Goal: Task Accomplishment & Management: Manage account settings

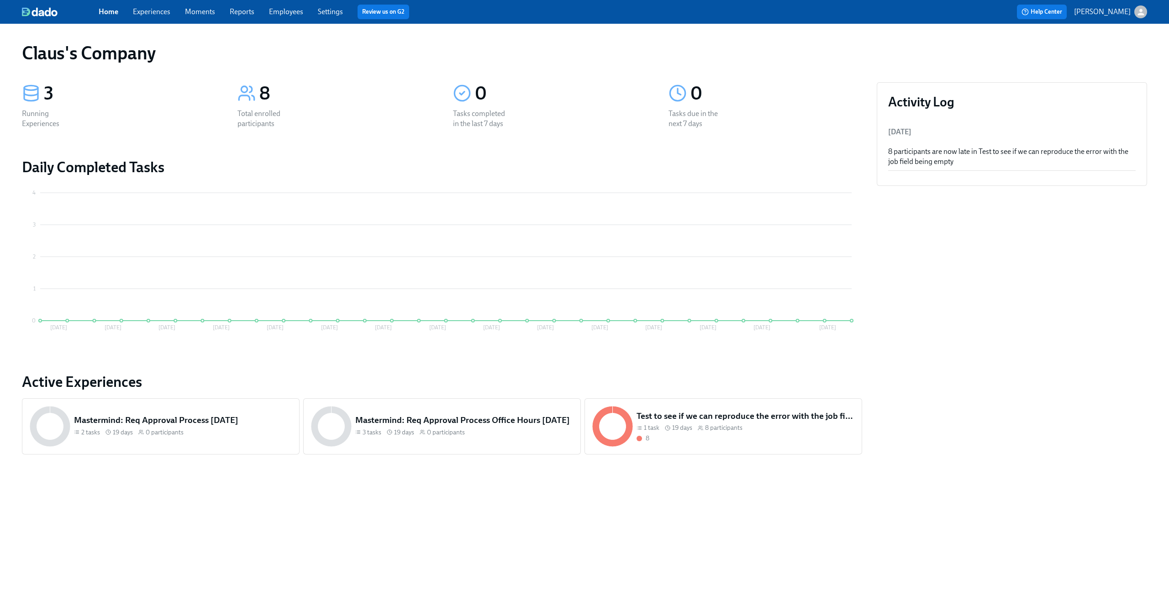
click at [204, 10] on link "Moments" at bounding box center [200, 11] width 30 height 9
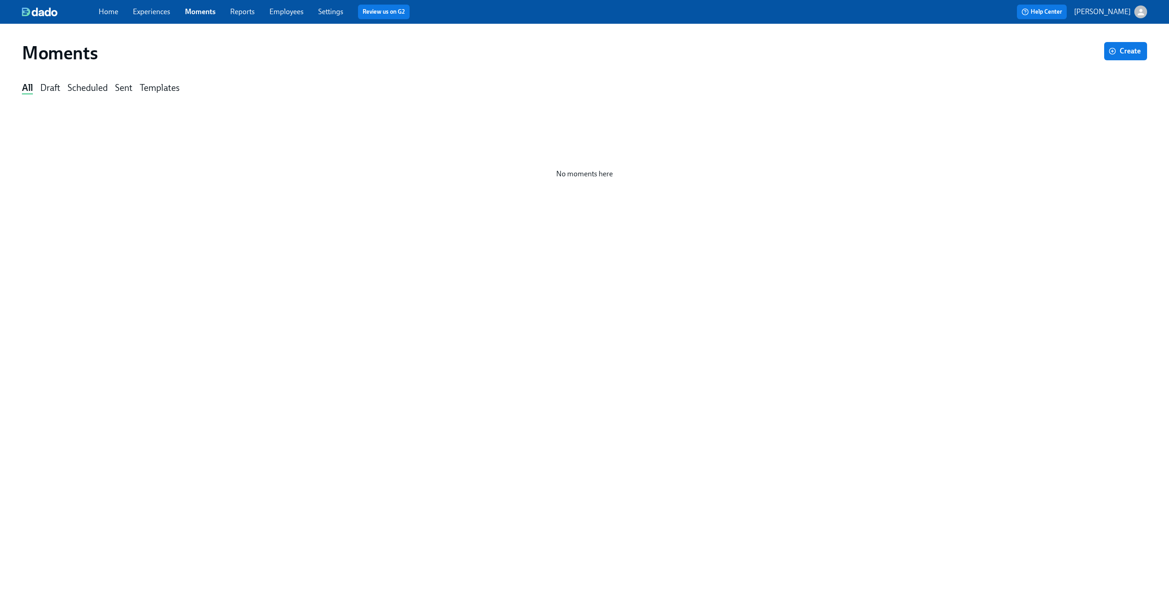
click at [157, 10] on link "Experiences" at bounding box center [151, 11] width 37 height 9
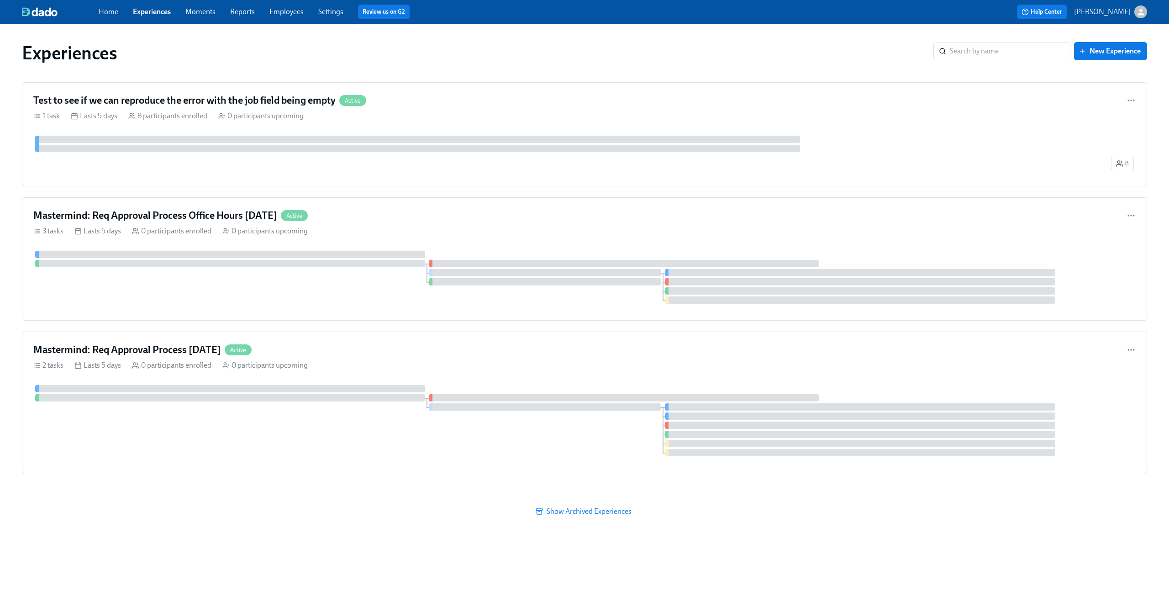
click at [1133, 6] on button "[PERSON_NAME]" at bounding box center [1110, 11] width 73 height 13
click at [1097, 60] on div "Switch organization..." at bounding box center [1096, 53] width 100 height 21
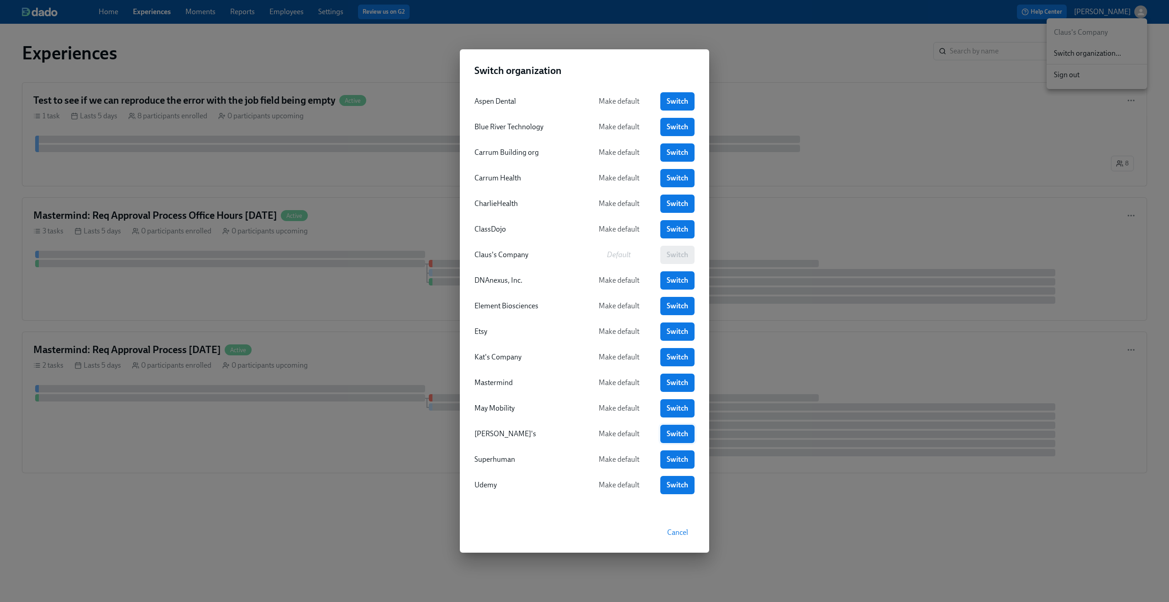
click at [680, 436] on span "Switch" at bounding box center [677, 433] width 21 height 9
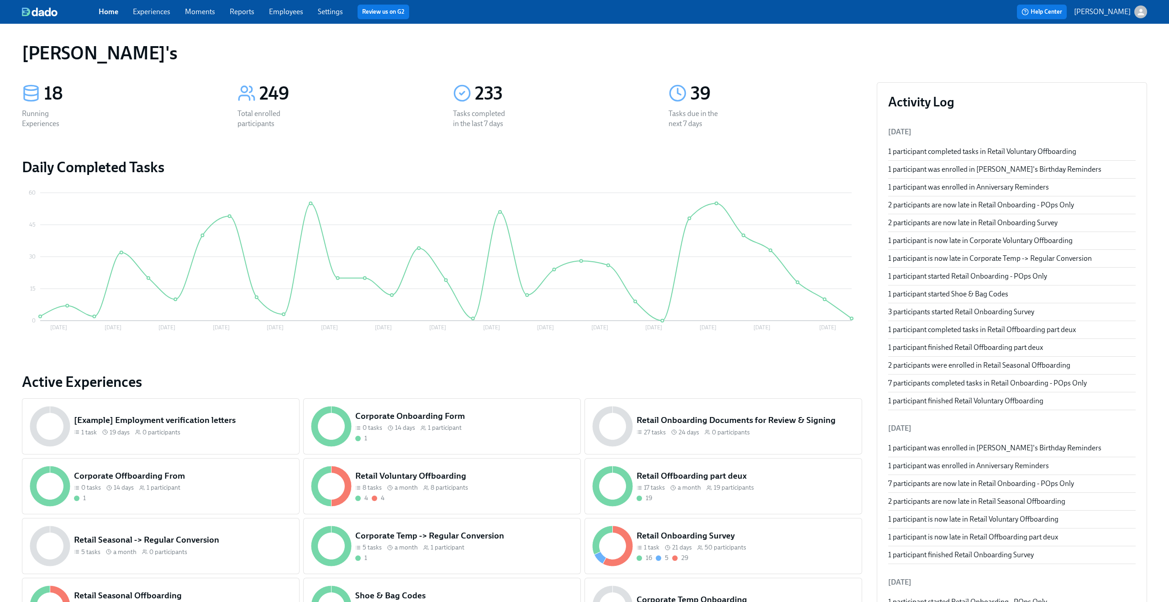
click at [144, 7] on link "Experiences" at bounding box center [151, 11] width 37 height 9
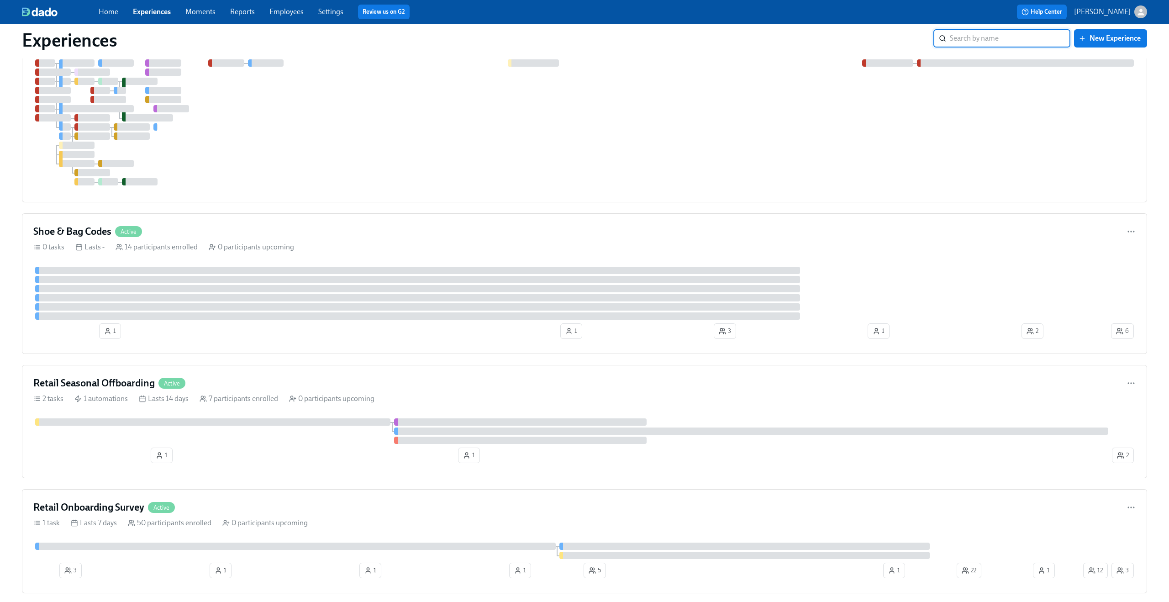
scroll to position [1079, 0]
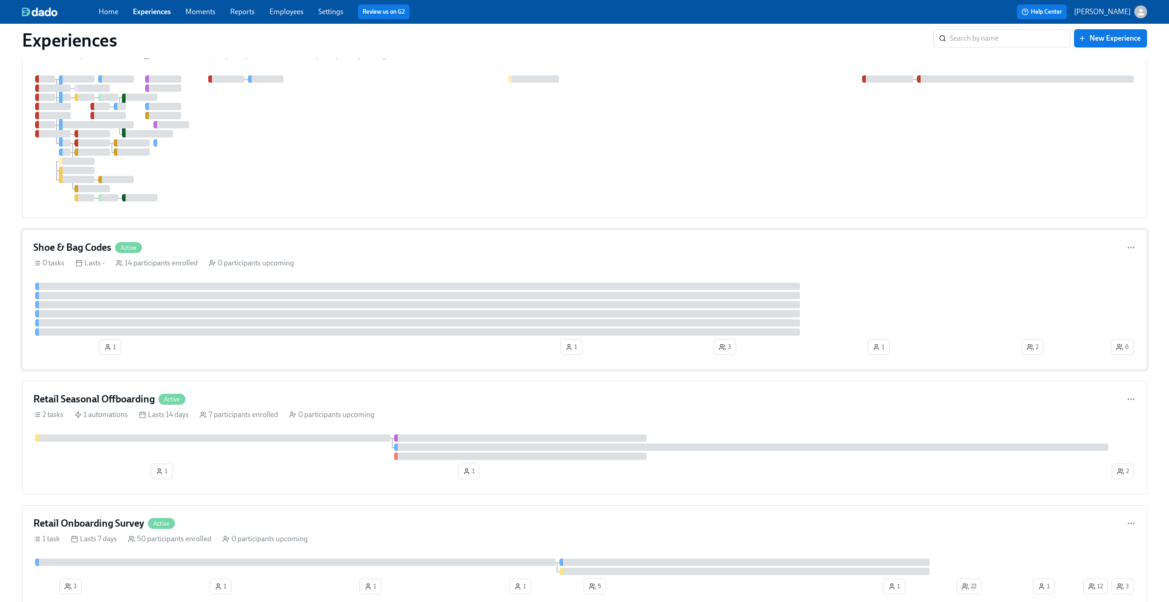
click at [281, 245] on div "Shoe & Bag Codes Active" at bounding box center [584, 248] width 1102 height 14
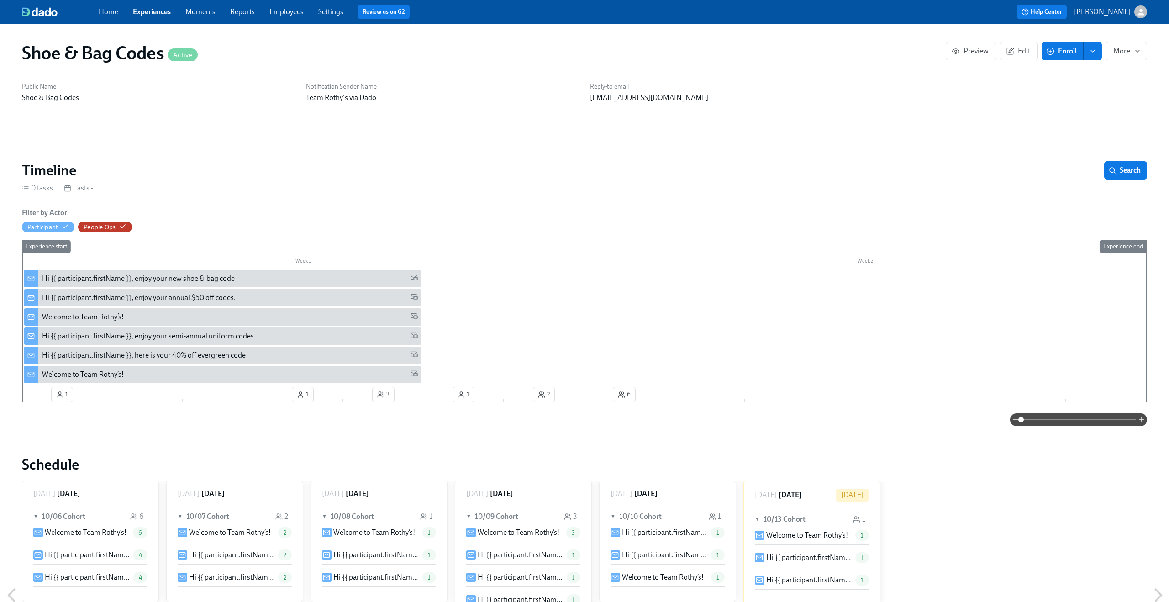
click at [142, 8] on link "Experiences" at bounding box center [152, 11] width 38 height 9
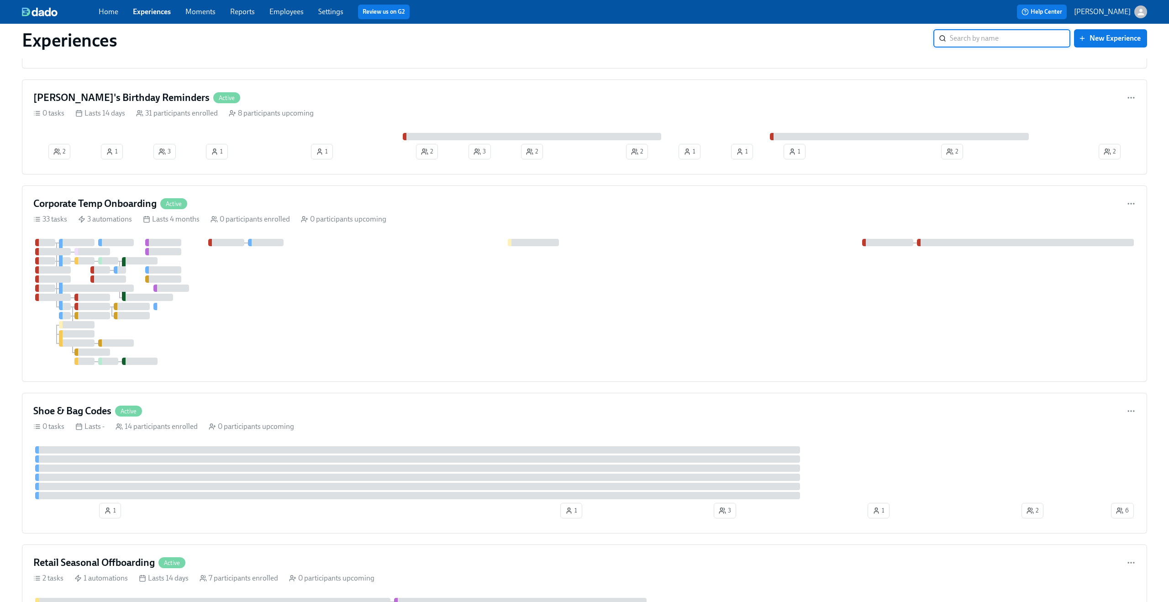
scroll to position [994, 0]
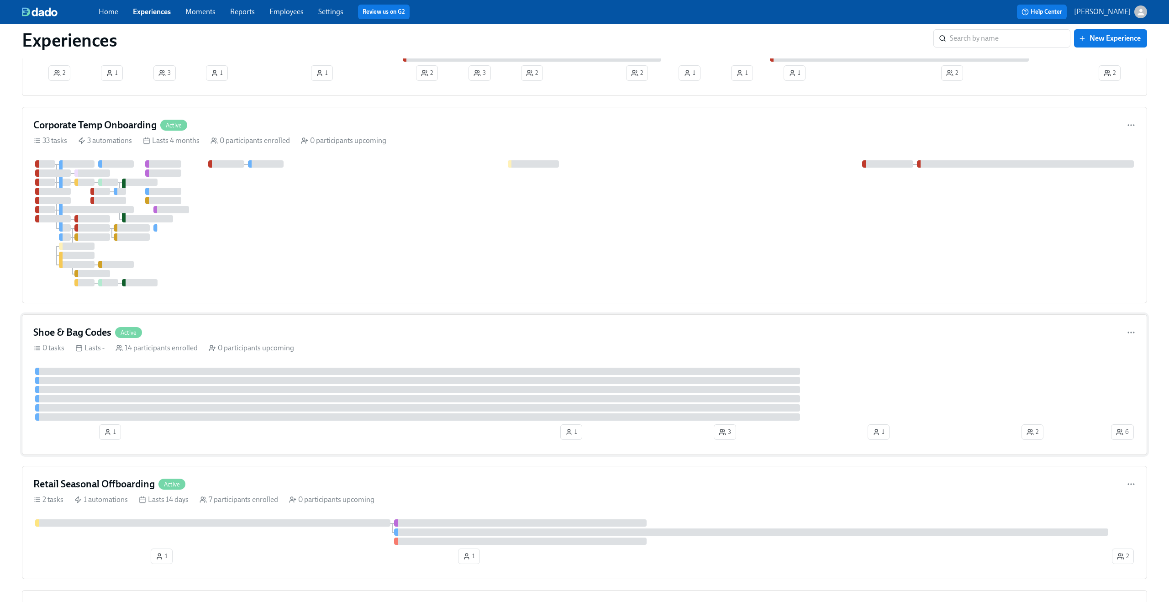
click at [341, 329] on div "Shoe & Bag Codes Active" at bounding box center [584, 332] width 1102 height 14
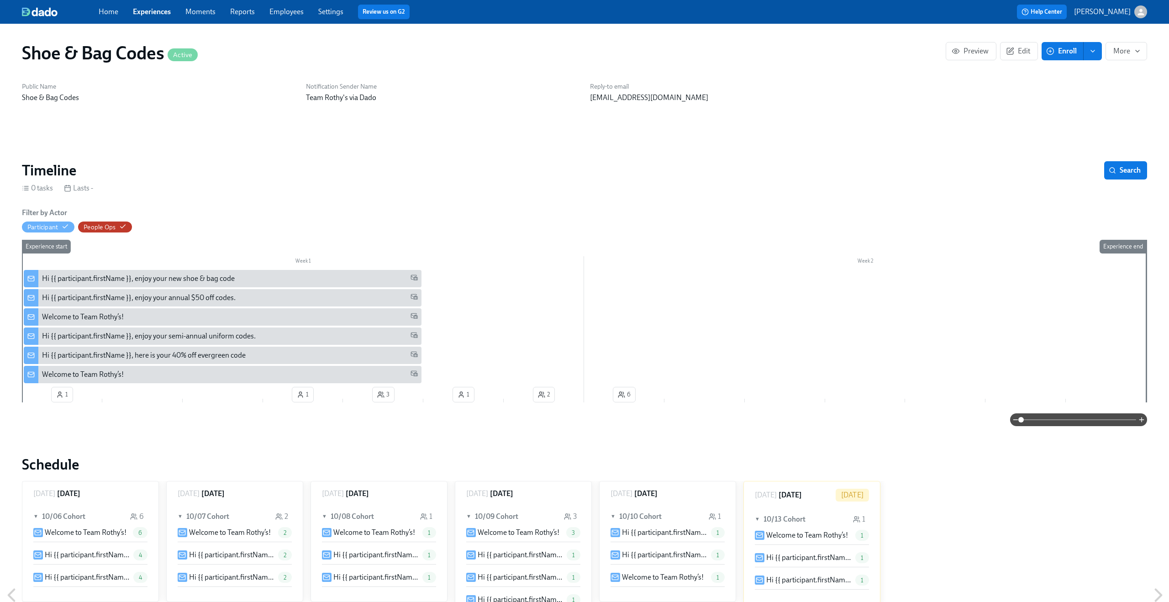
click at [228, 278] on div "Hi {{ participant.firstName }}, enjoy your new shoe & bag code" at bounding box center [138, 278] width 193 height 10
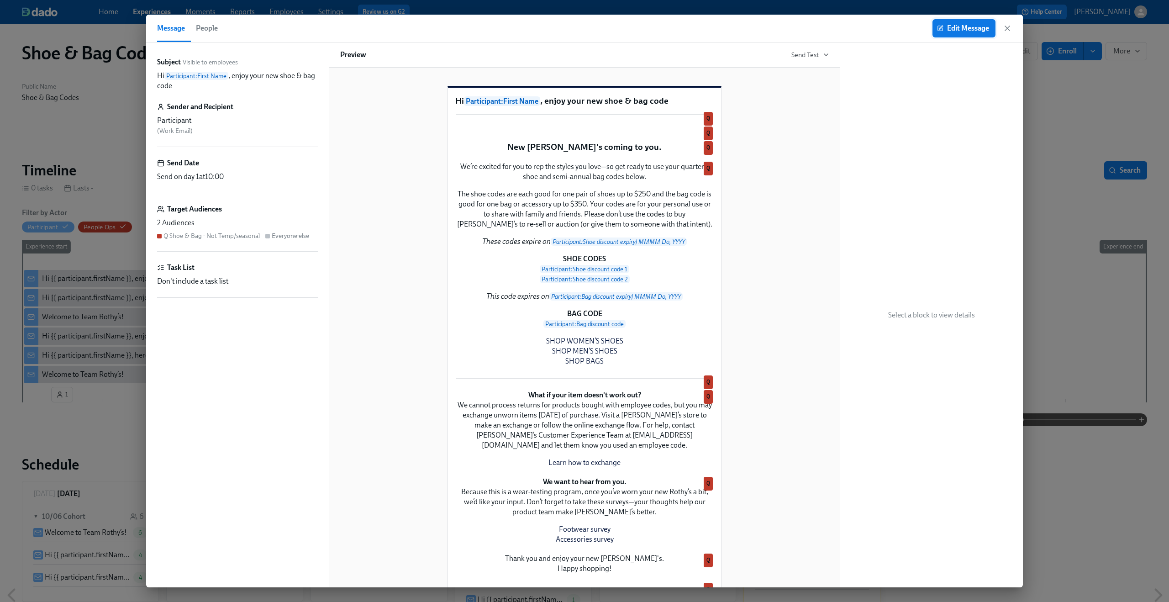
click at [949, 25] on span "Edit Message" at bounding box center [964, 28] width 50 height 9
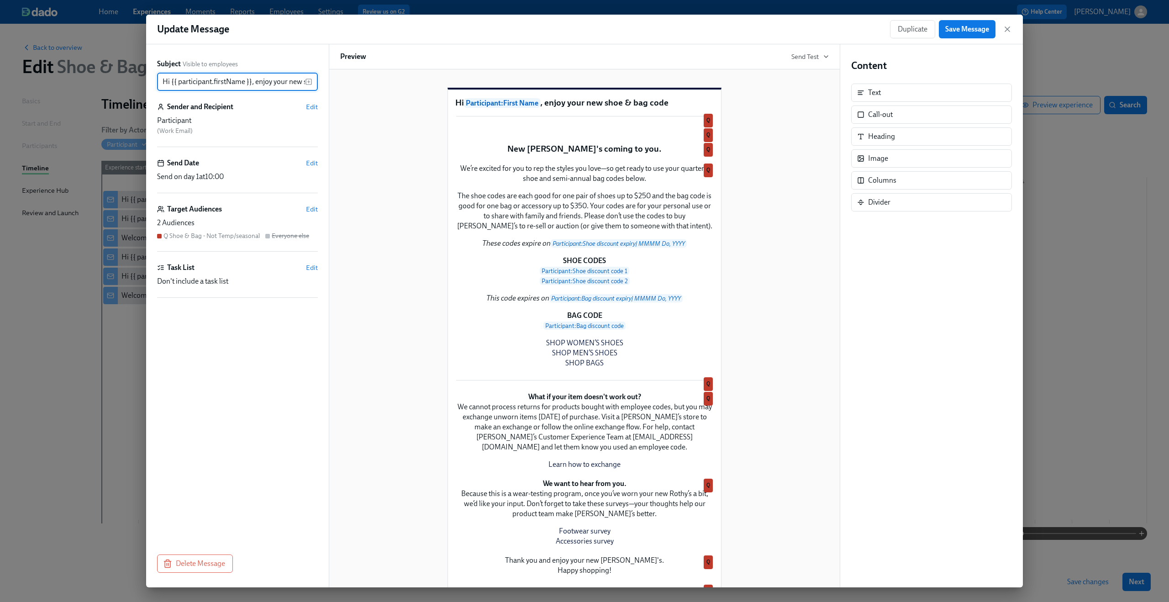
scroll to position [0, 52]
click at [305, 207] on div "Target Audiences Edit" at bounding box center [237, 209] width 161 height 10
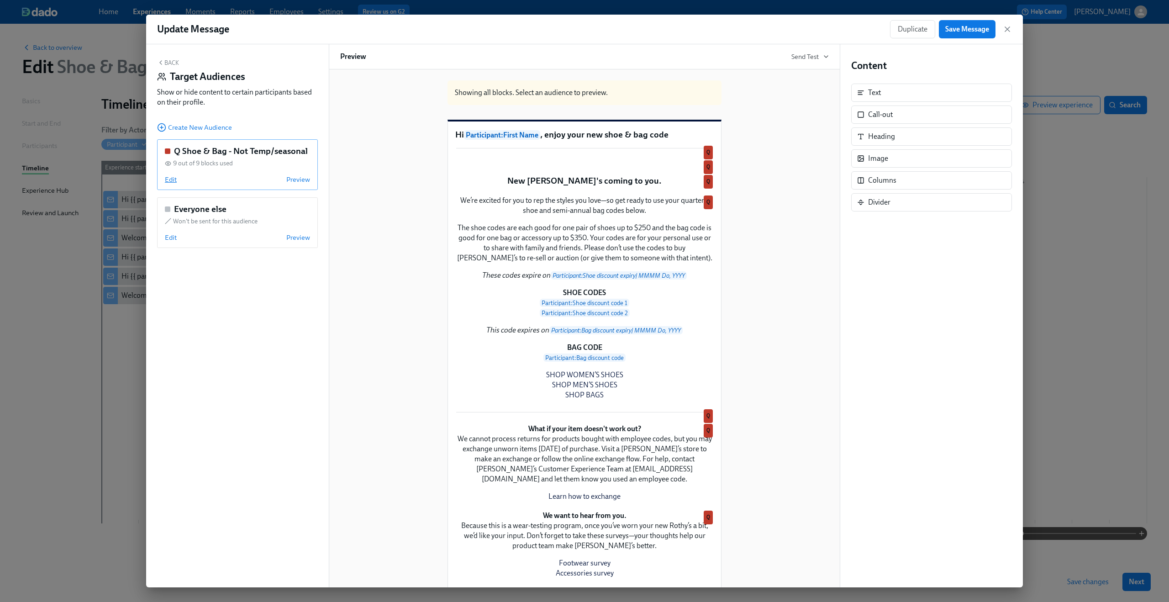
click at [173, 177] on span "Edit" at bounding box center [171, 179] width 12 height 9
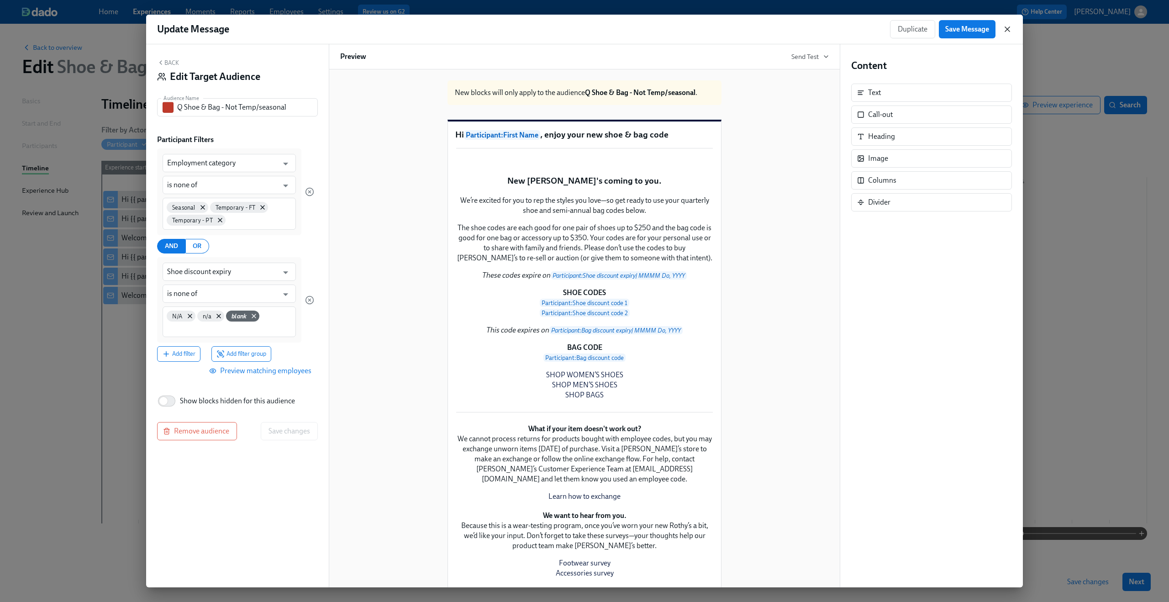
click at [1011, 30] on icon "button" at bounding box center [1007, 29] width 9 height 9
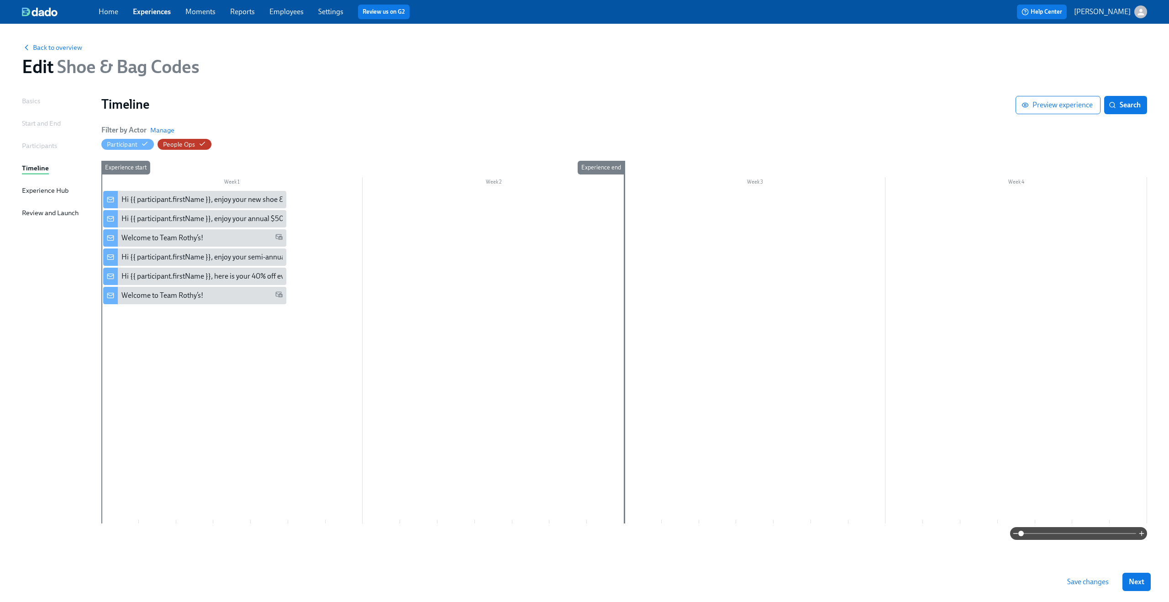
click at [107, 17] on div "Home Experiences Moments Reports Employees Settings Review us on G2" at bounding box center [361, 12] width 524 height 15
click at [109, 9] on link "Home" at bounding box center [109, 11] width 20 height 9
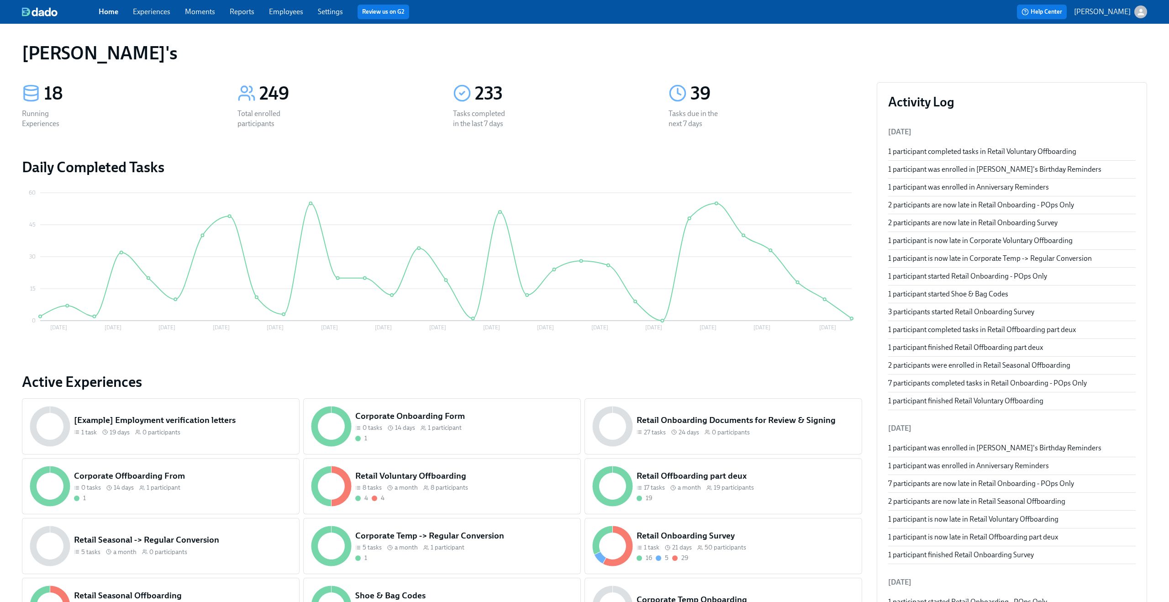
click at [152, 16] on link "Experiences" at bounding box center [151, 11] width 37 height 9
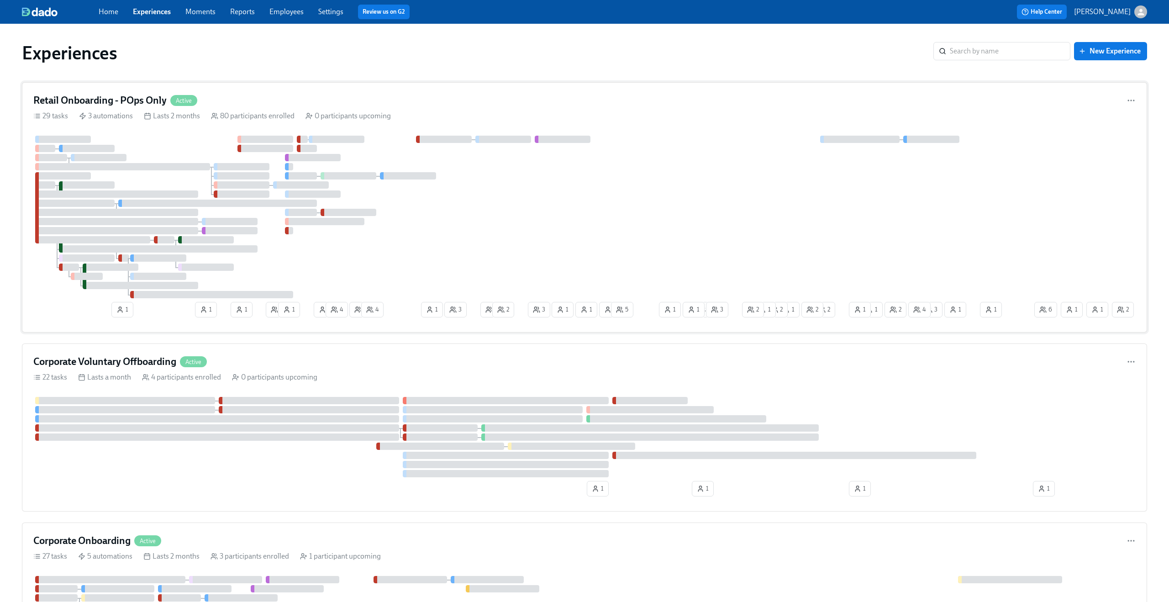
click at [430, 95] on div "Retail Onboarding - POps Only Active" at bounding box center [584, 101] width 1102 height 14
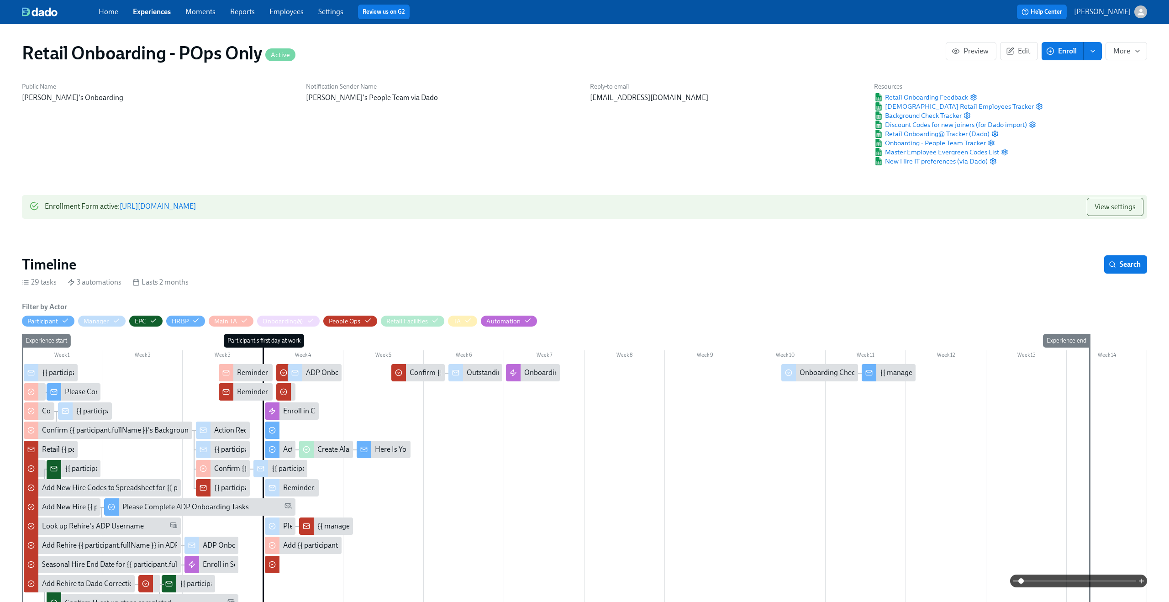
scroll to position [0, 11826]
click at [94, 49] on h1 "Retail Onboarding - POps Only Active" at bounding box center [158, 53] width 273 height 22
copy h1 "Retail Onboarding - POps Only"
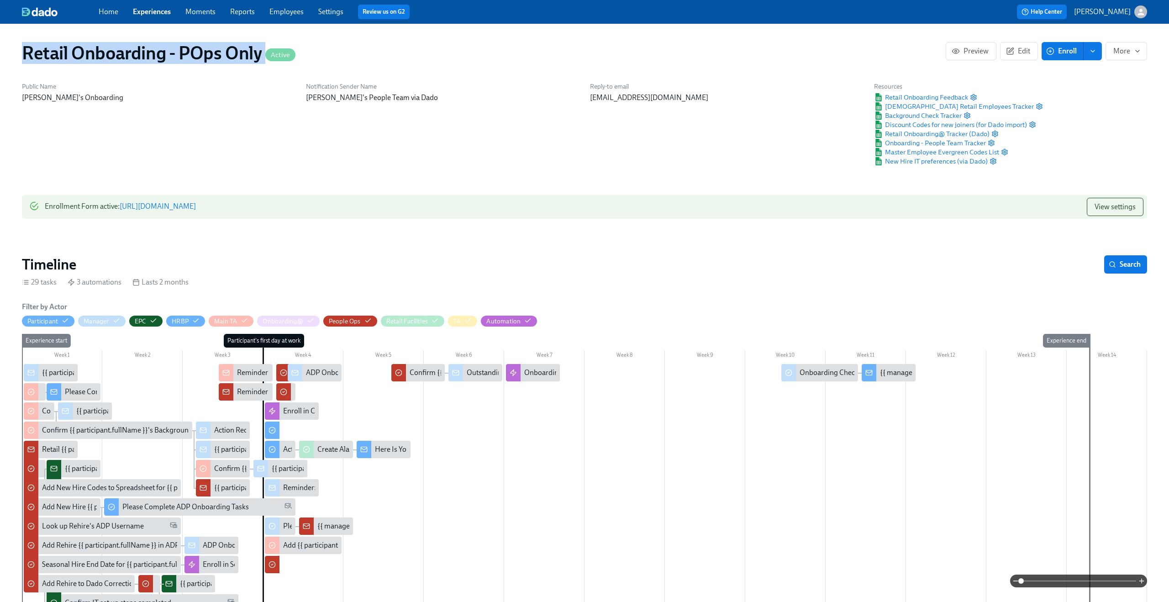
click at [161, 11] on link "Experiences" at bounding box center [152, 11] width 38 height 9
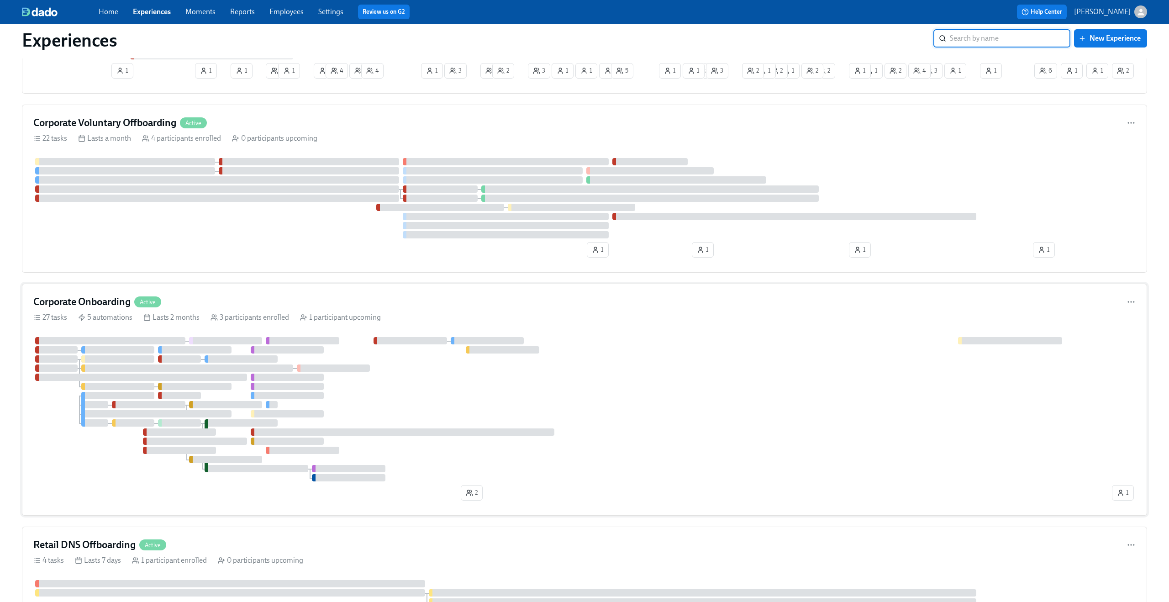
scroll to position [251, 0]
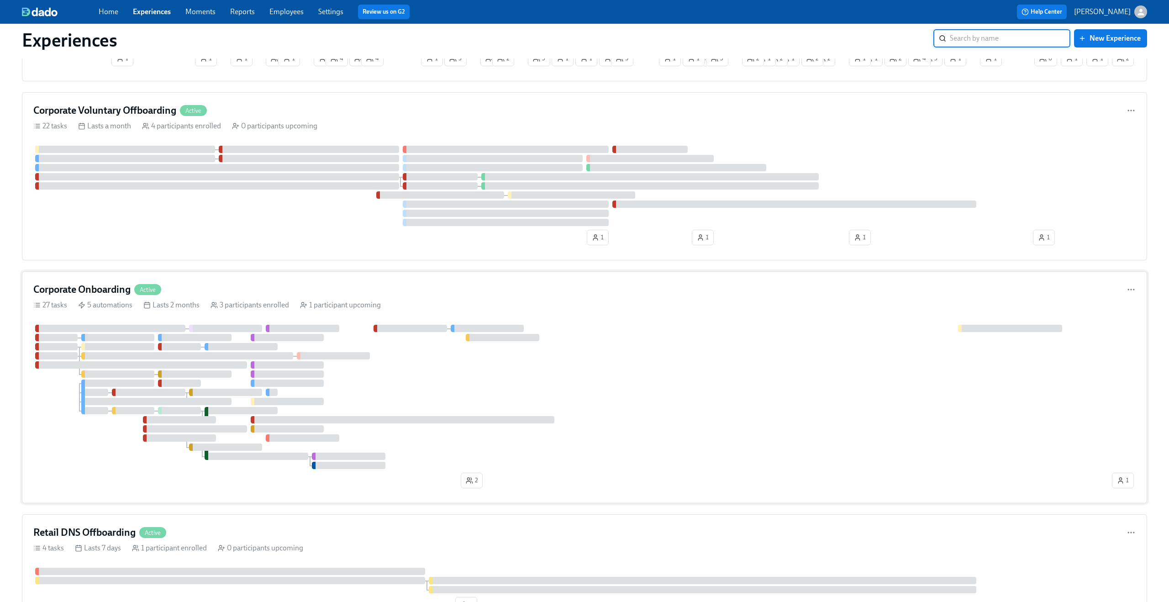
click at [419, 291] on div "Corporate Onboarding Active" at bounding box center [584, 290] width 1102 height 14
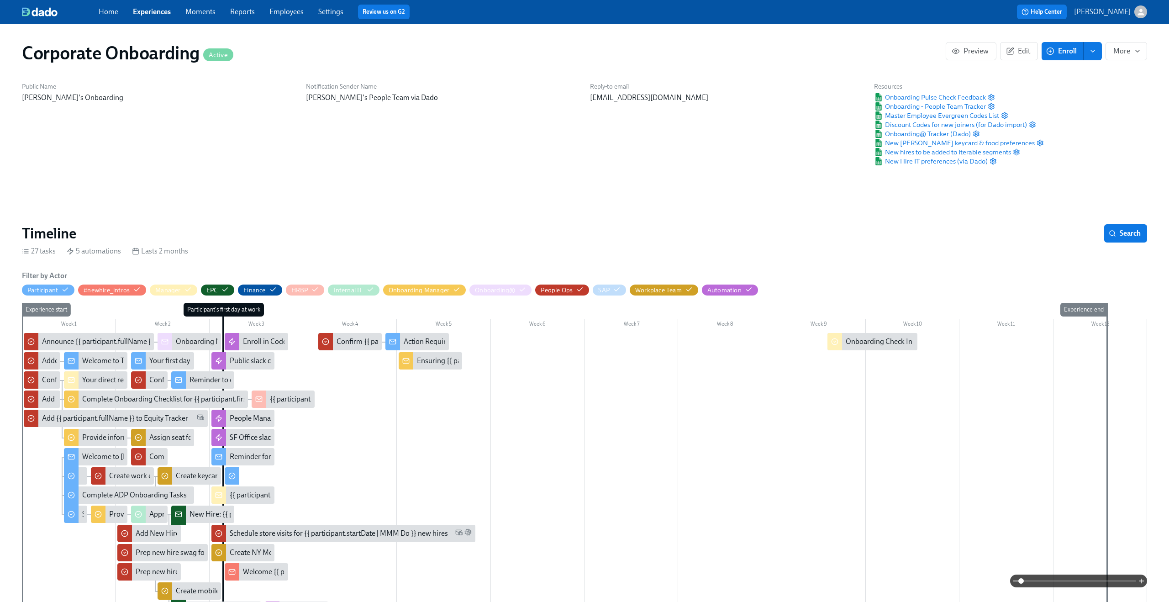
click at [79, 50] on h1 "Corporate Onboarding Active" at bounding box center [127, 53] width 211 height 22
copy h1 "Corporate Onboarding"
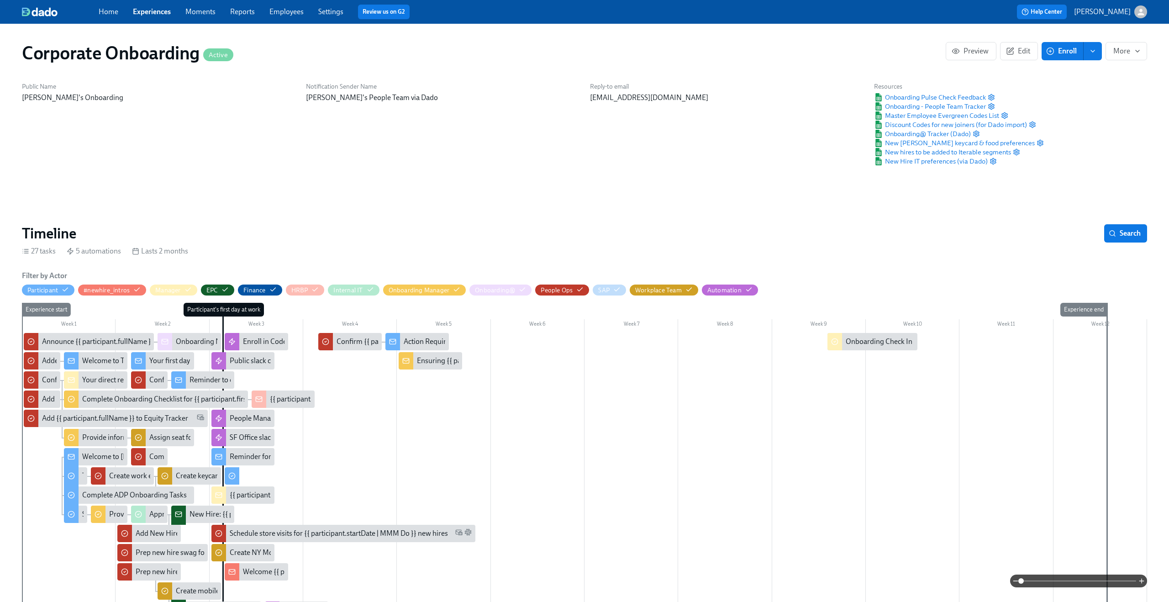
click at [140, 7] on span "Experiences" at bounding box center [152, 12] width 38 height 10
click at [140, 10] on link "Experiences" at bounding box center [152, 11] width 38 height 9
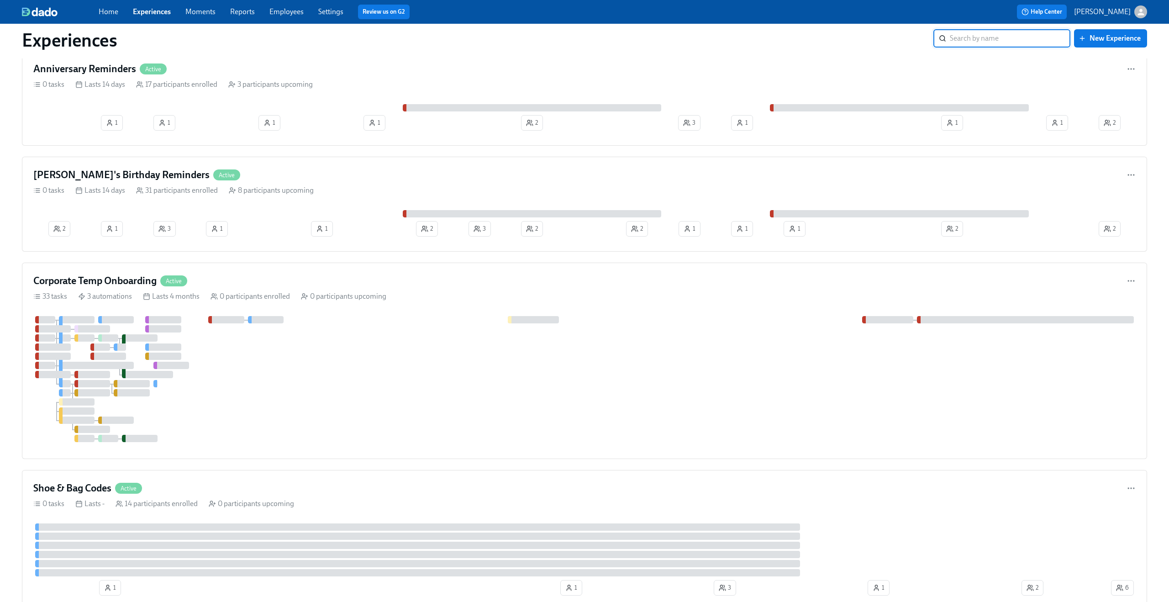
scroll to position [851, 0]
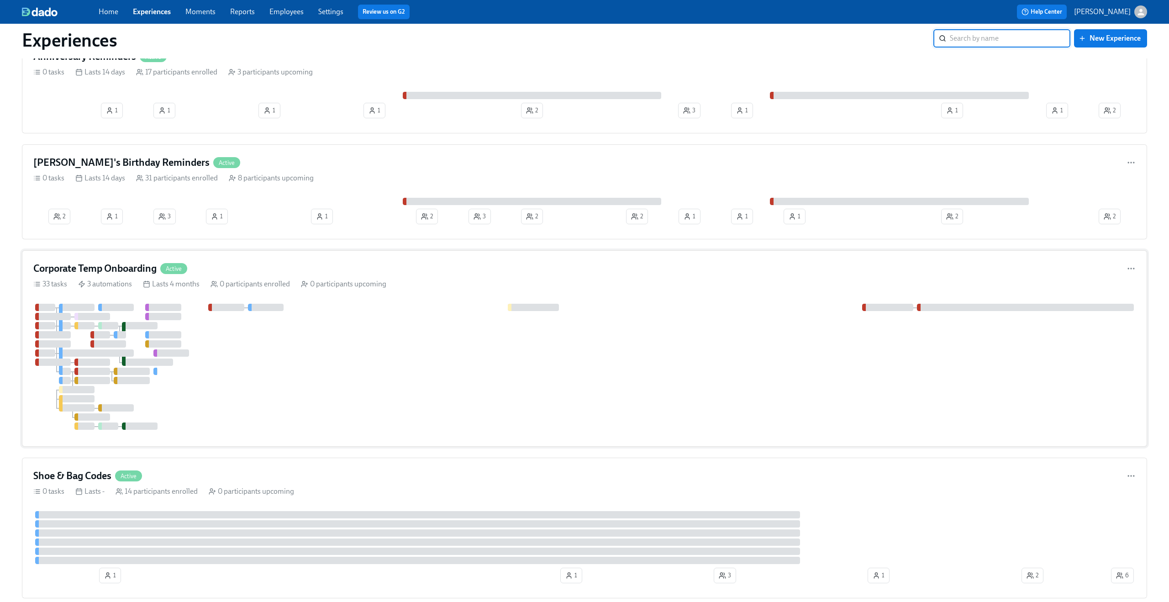
click at [424, 272] on div "Corporate Temp Onboarding Active" at bounding box center [584, 269] width 1102 height 14
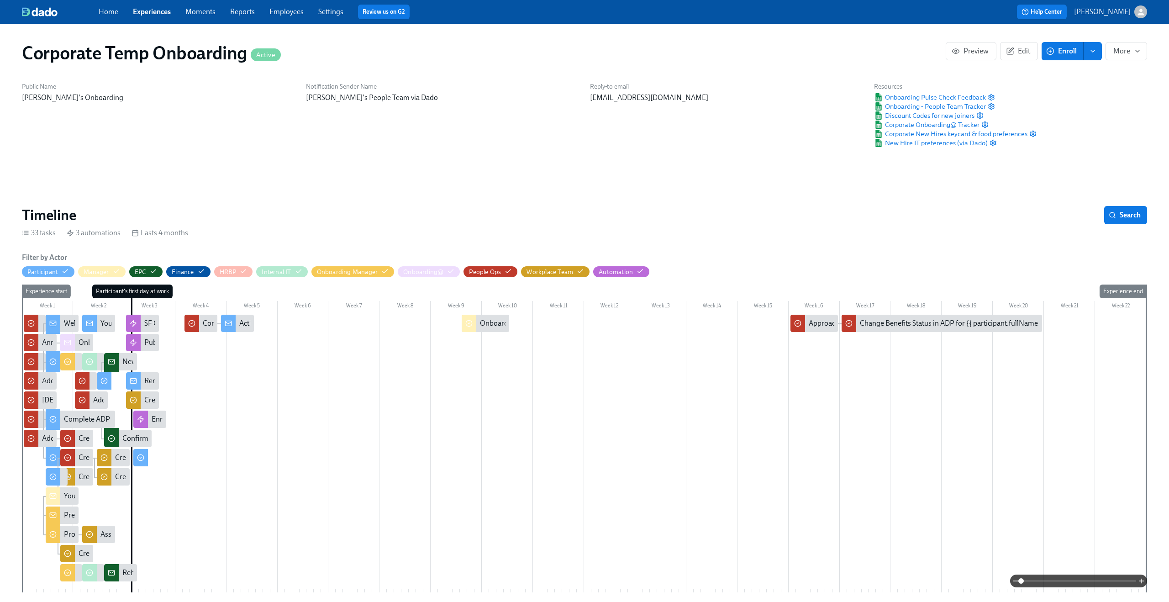
click at [118, 57] on h1 "Corporate Temp Onboarding Active" at bounding box center [151, 53] width 259 height 22
copy h1 "Corporate Temp Onboarding"
click at [147, 7] on link "Experiences" at bounding box center [152, 11] width 38 height 9
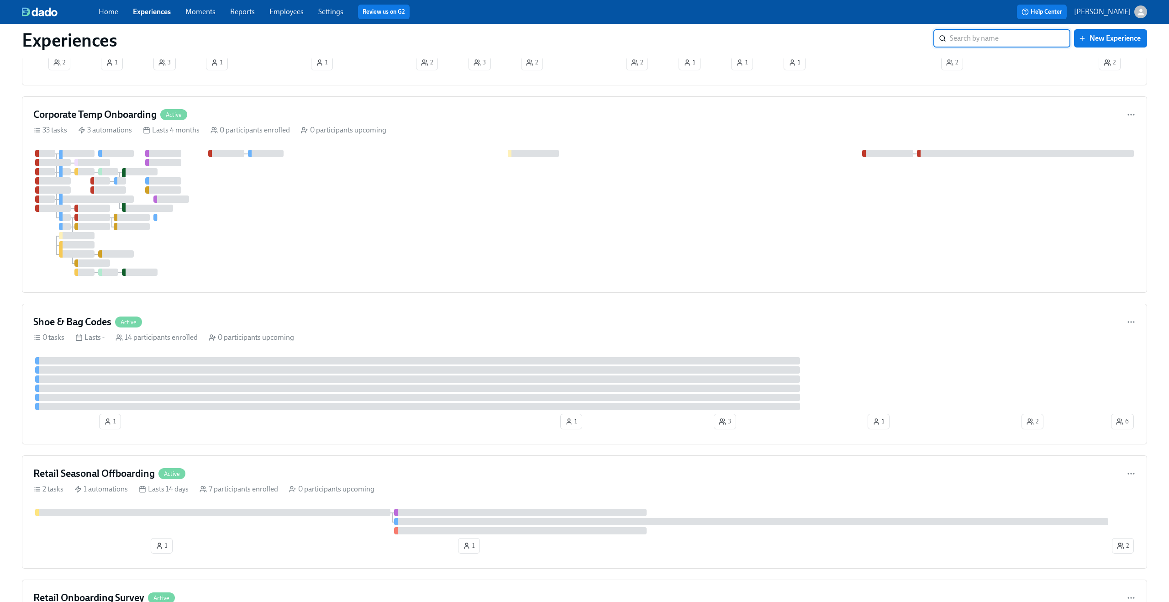
scroll to position [1013, 0]
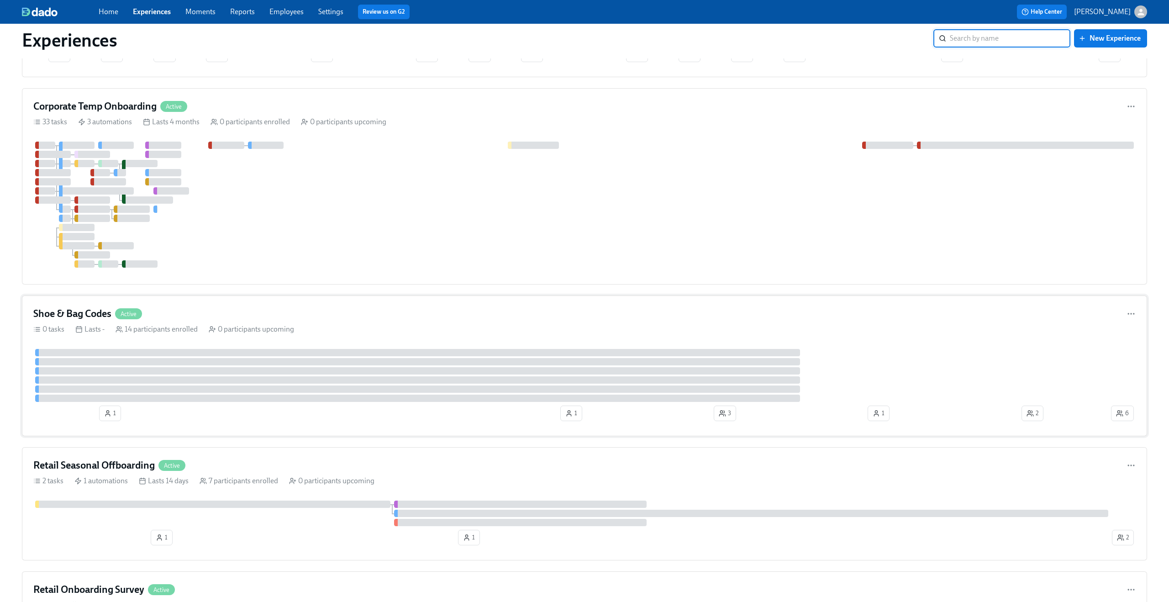
click at [217, 311] on div "Shoe & Bag Codes Active" at bounding box center [584, 314] width 1102 height 14
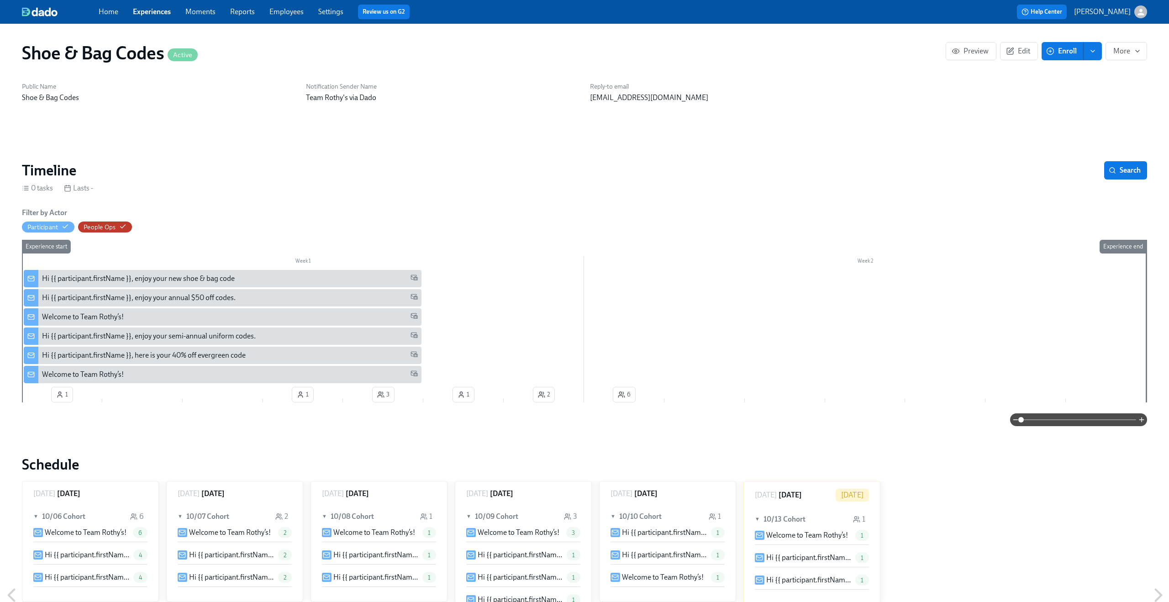
click at [77, 52] on h1 "Shoe & Bag Codes Active" at bounding box center [110, 53] width 176 height 22
copy h1 "Shoe & Bag Codes"
click at [244, 84] on h6 "Public Name" at bounding box center [158, 86] width 273 height 9
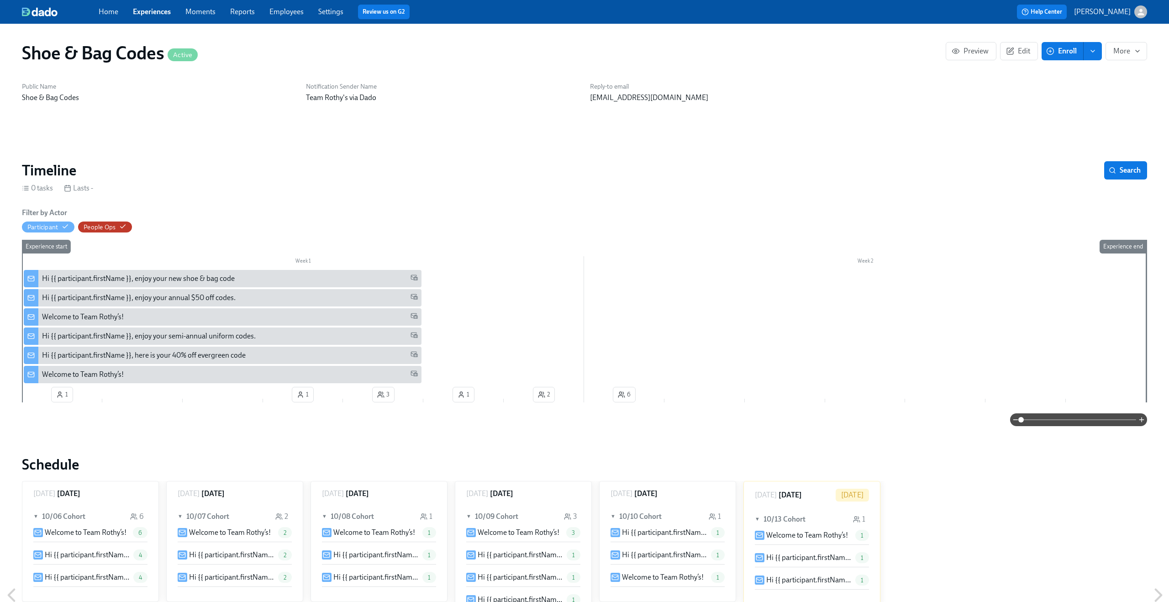
click at [52, 51] on h1 "Shoe & Bag Codes Active" at bounding box center [110, 53] width 176 height 22
copy h1 "Shoe & Bag Codes"
click at [1019, 58] on button "Edit" at bounding box center [1019, 51] width 38 height 18
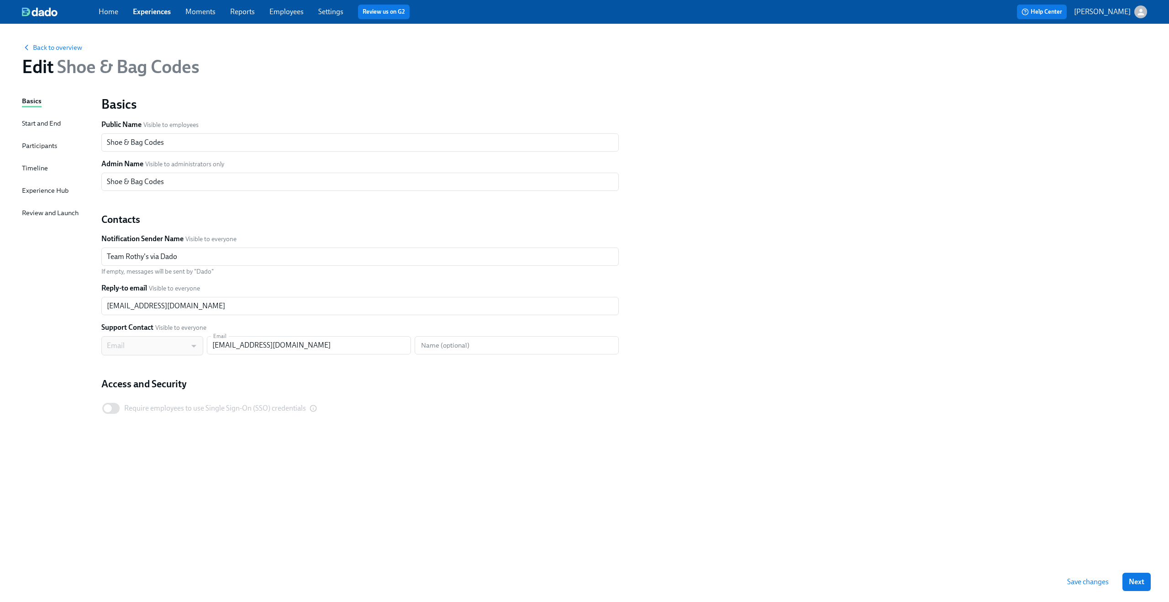
click at [48, 149] on div "Participants" at bounding box center [39, 146] width 35 height 10
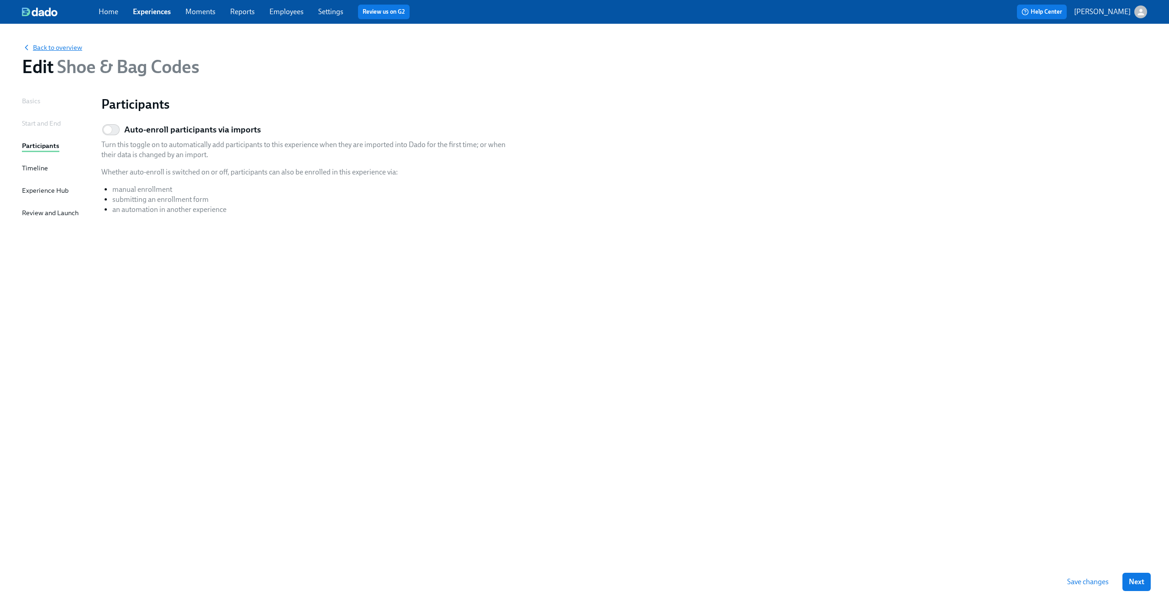
click at [36, 47] on span "Back to overview" at bounding box center [52, 47] width 60 height 9
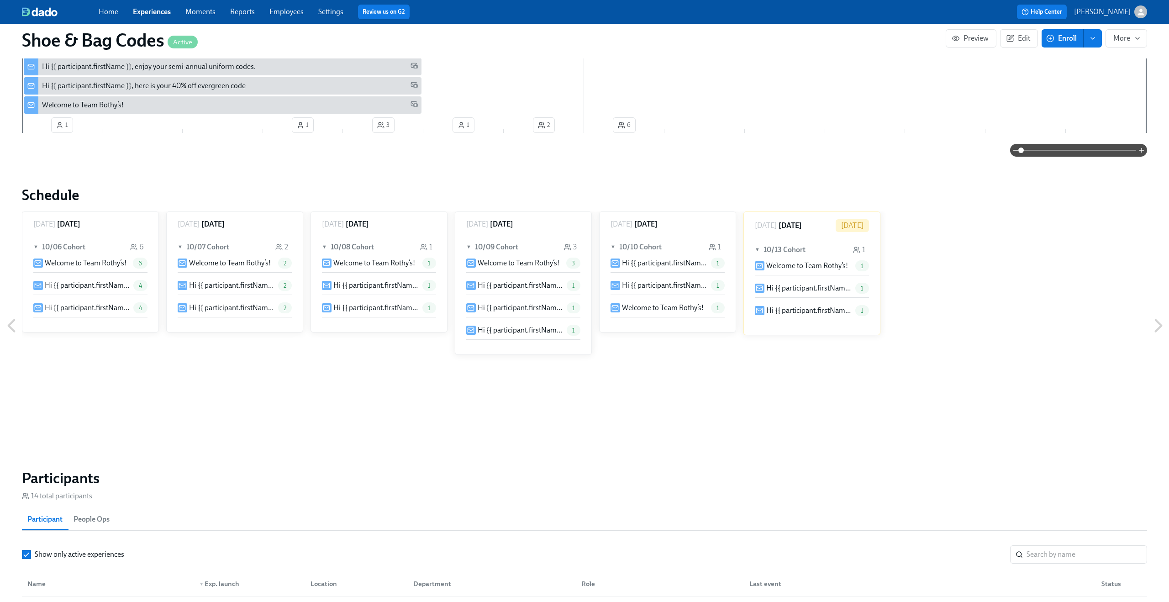
scroll to position [498, 0]
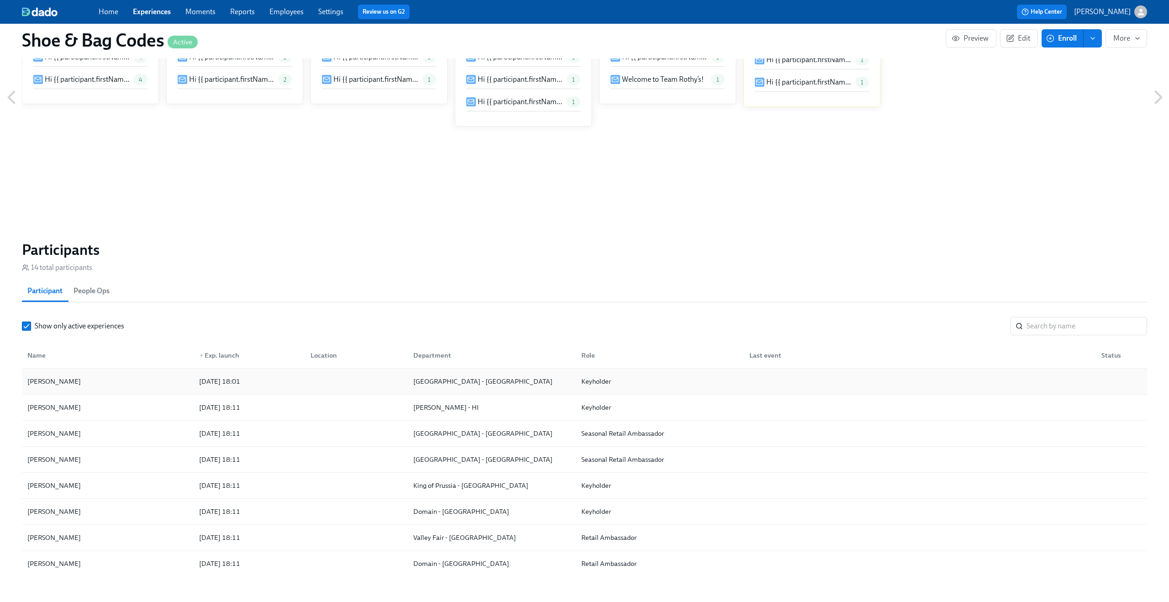
click at [94, 379] on div "[PERSON_NAME]" at bounding box center [108, 381] width 168 height 18
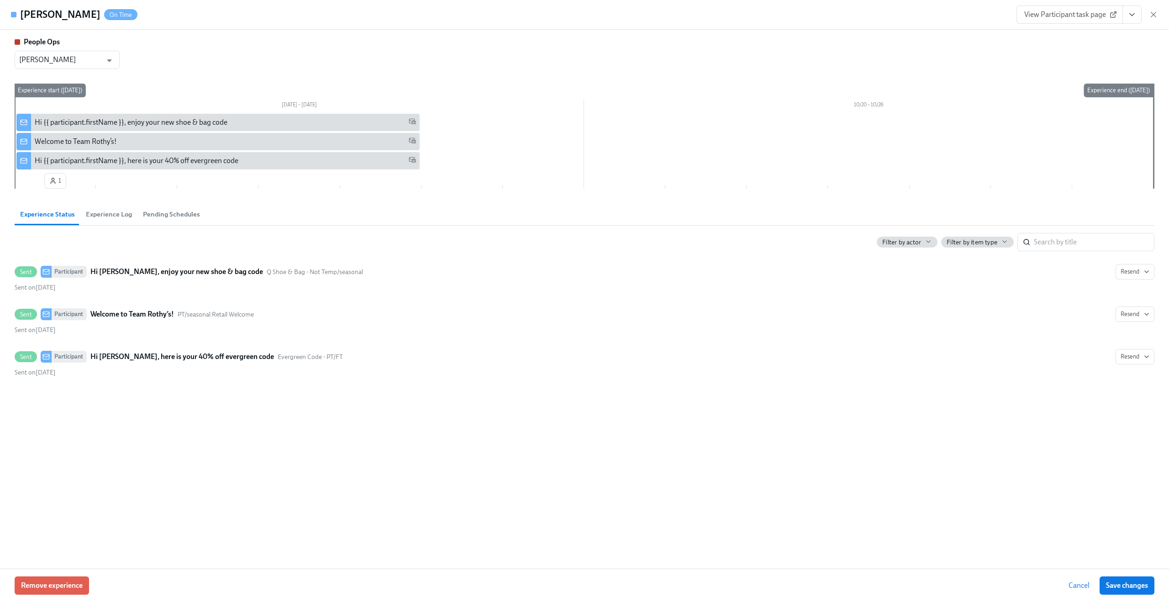
click at [108, 214] on span "Experience Log" at bounding box center [109, 214] width 46 height 10
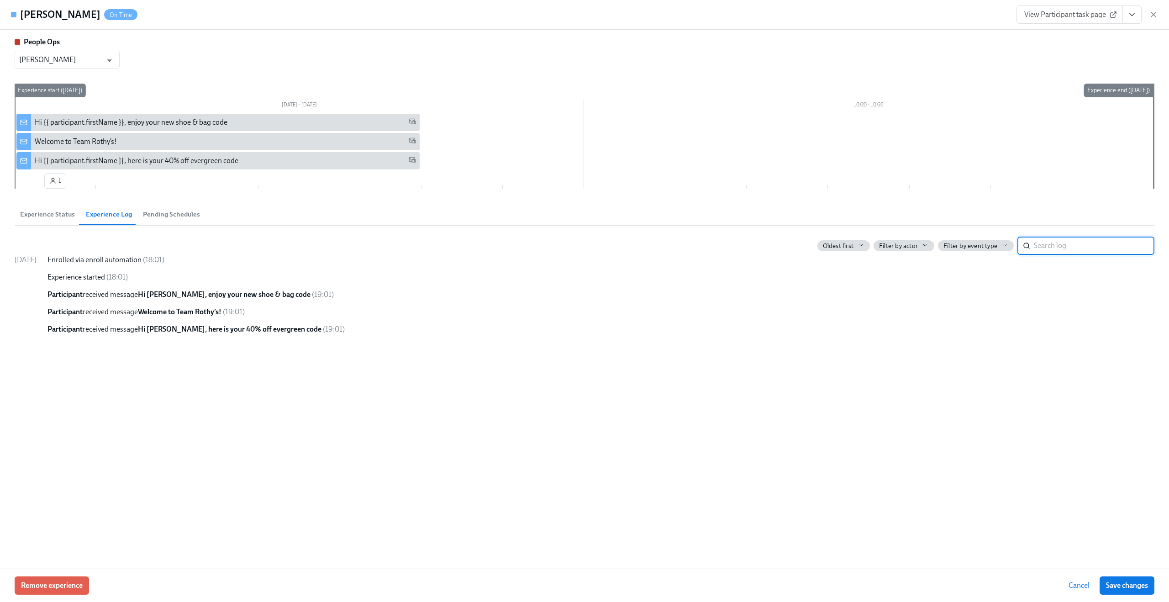
click at [57, 218] on span "Experience Status" at bounding box center [47, 214] width 55 height 10
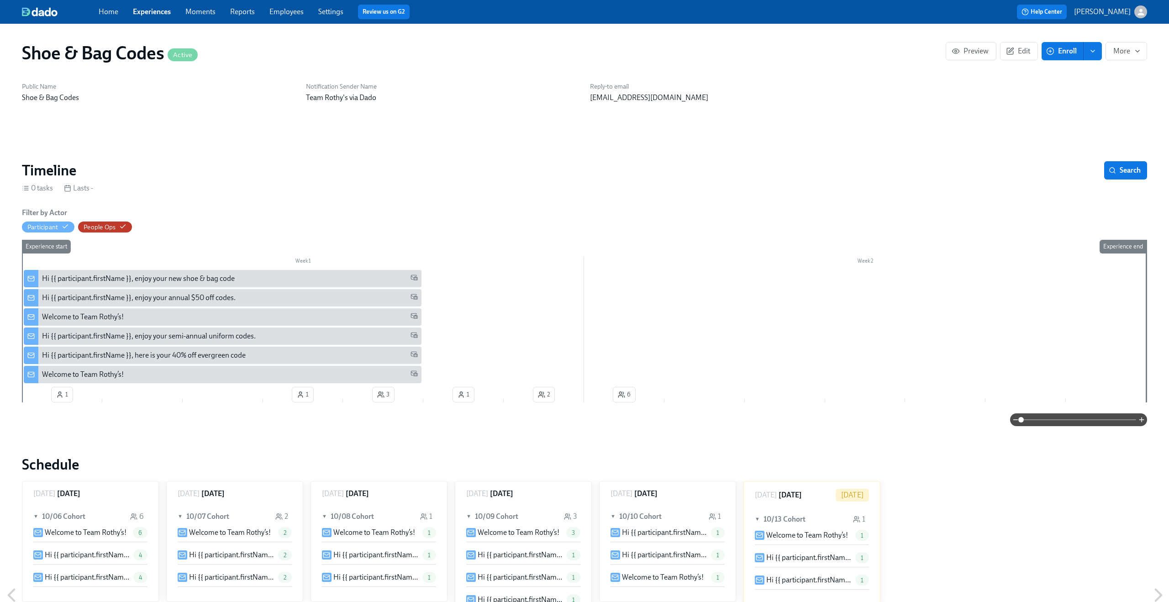
click at [154, 7] on span "Experiences" at bounding box center [152, 12] width 38 height 10
click at [150, 13] on link "Experiences" at bounding box center [152, 11] width 38 height 9
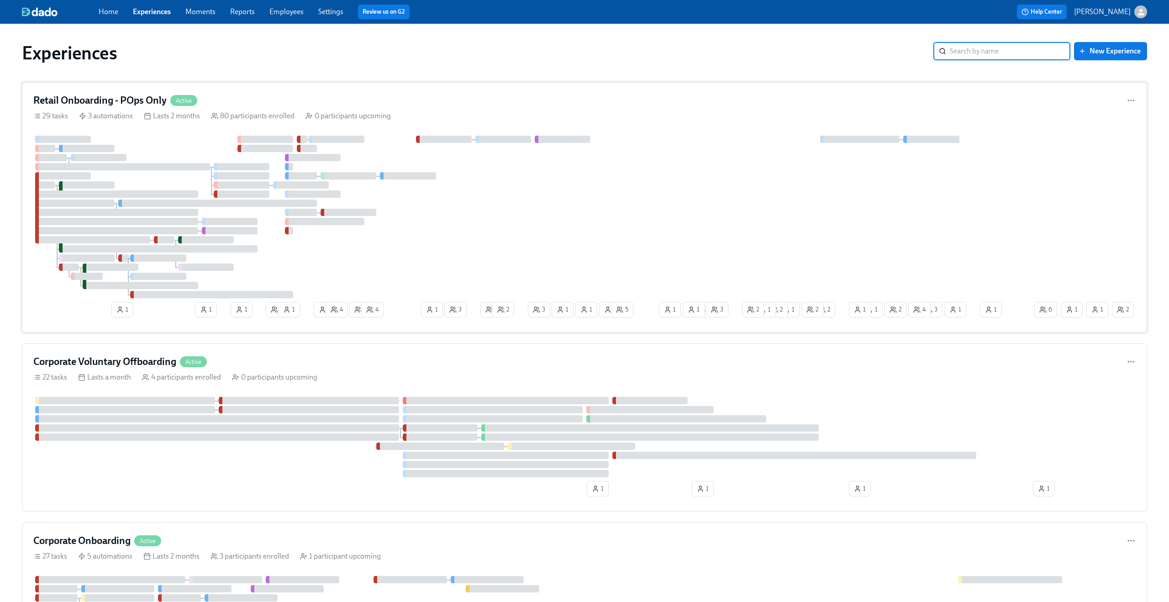
click at [376, 101] on div "Retail Onboarding - POps Only Active" at bounding box center [584, 101] width 1102 height 14
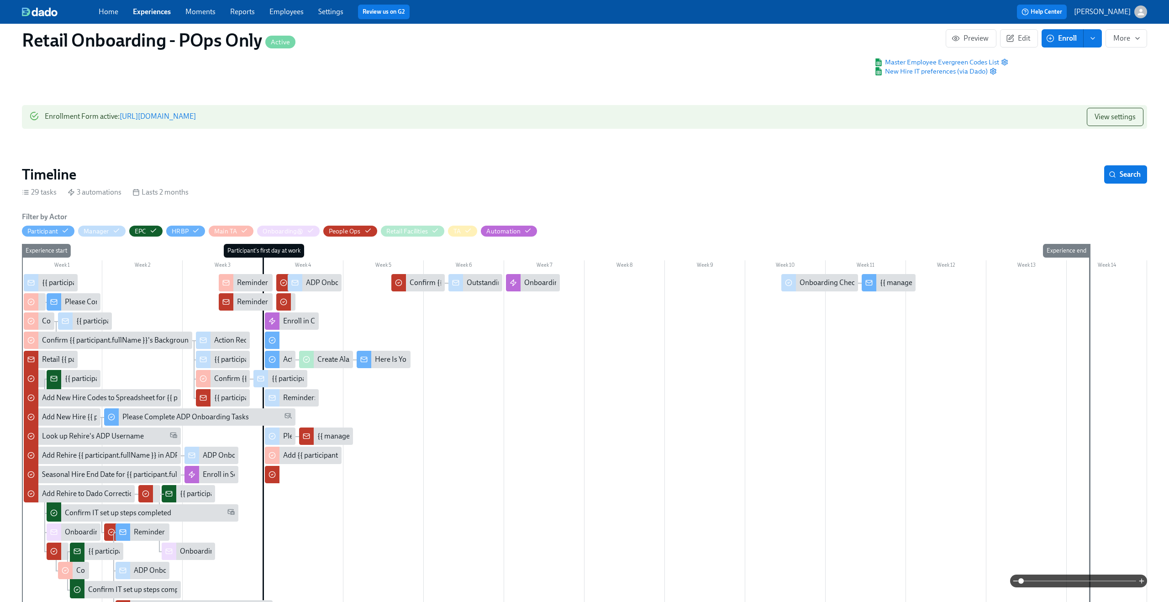
scroll to position [0, 11826]
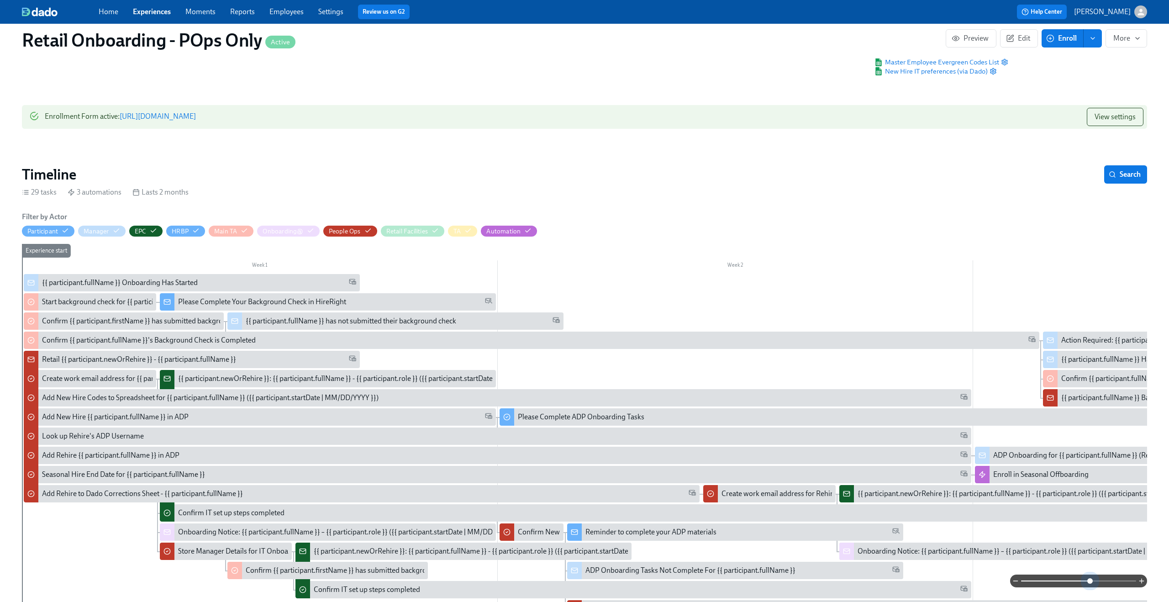
click at [1091, 579] on span at bounding box center [1078, 580] width 115 height 13
click at [1105, 577] on span at bounding box center [1078, 580] width 115 height 13
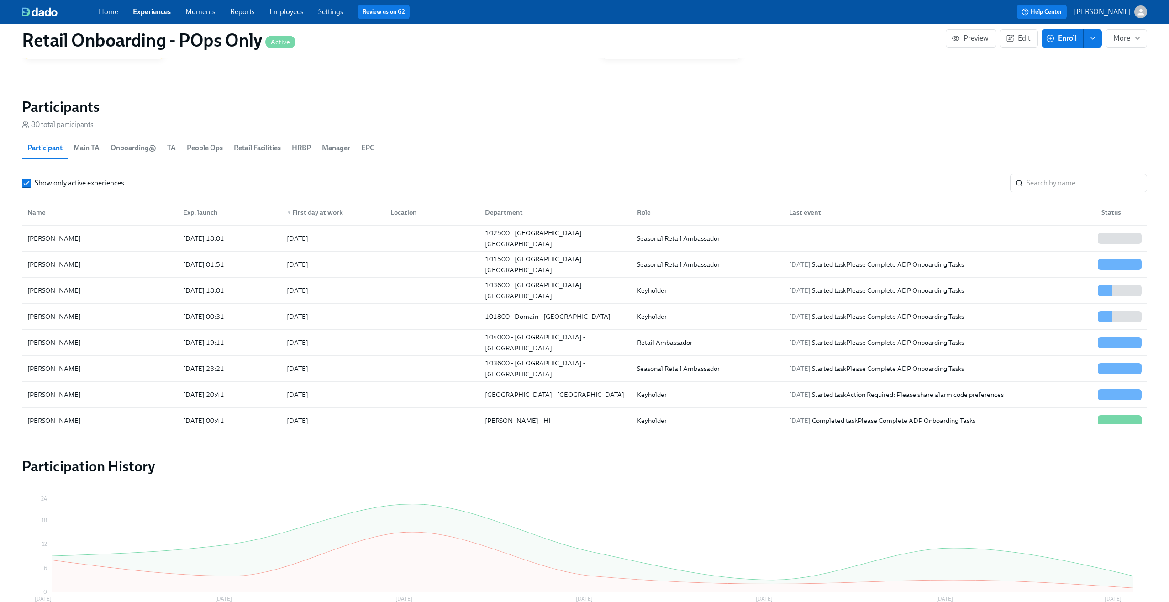
scroll to position [968, 0]
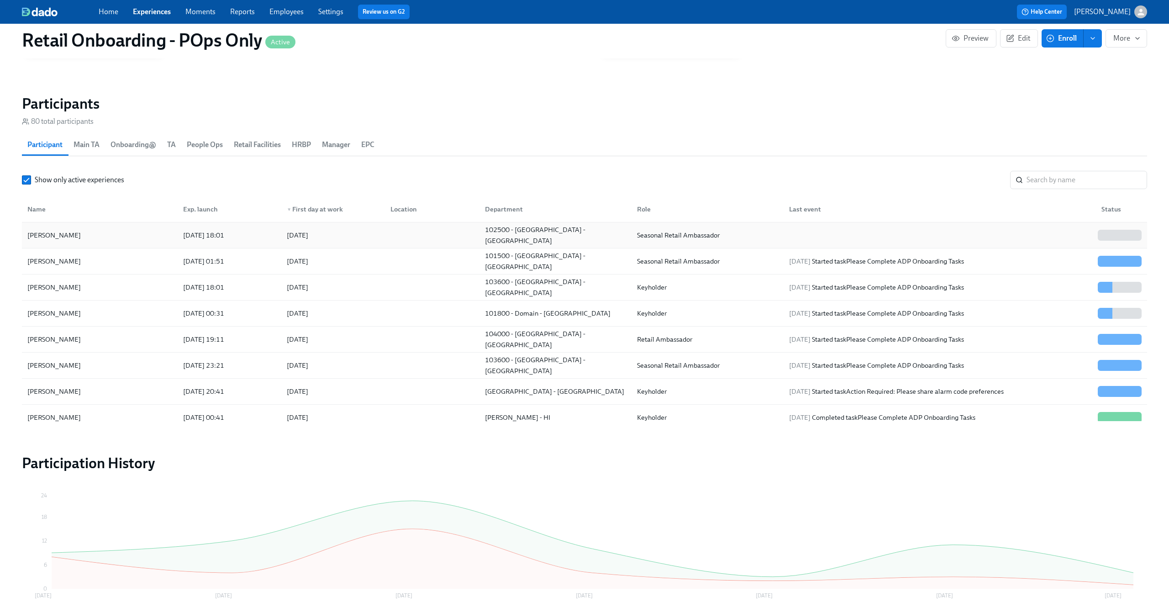
click at [113, 239] on div "[PERSON_NAME]" at bounding box center [100, 235] width 152 height 18
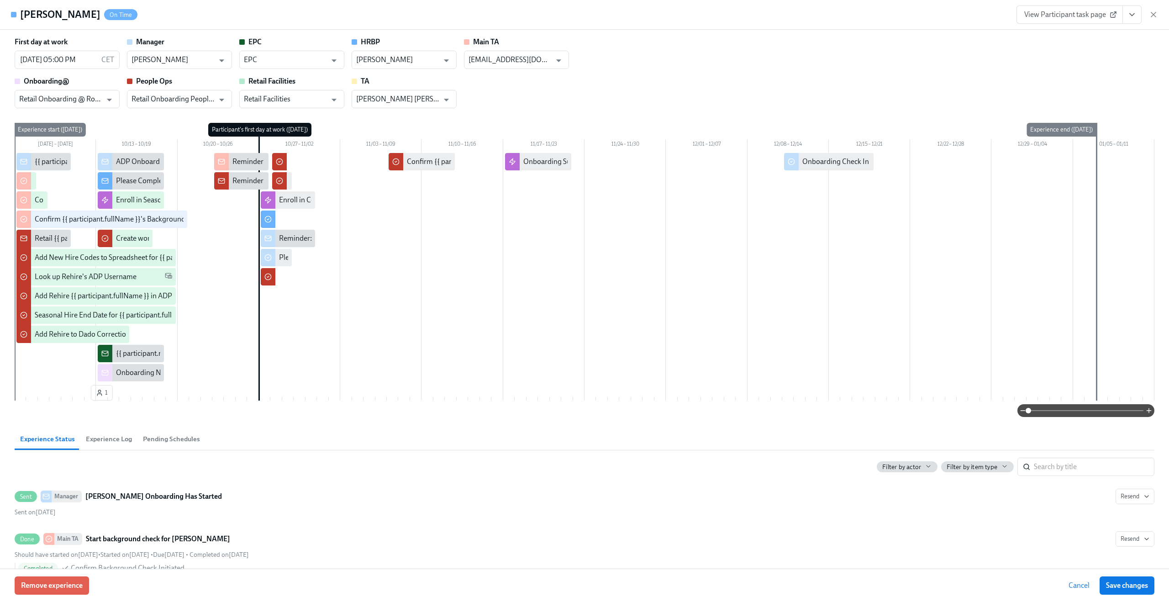
click at [107, 439] on span "Experience Log" at bounding box center [109, 439] width 46 height 10
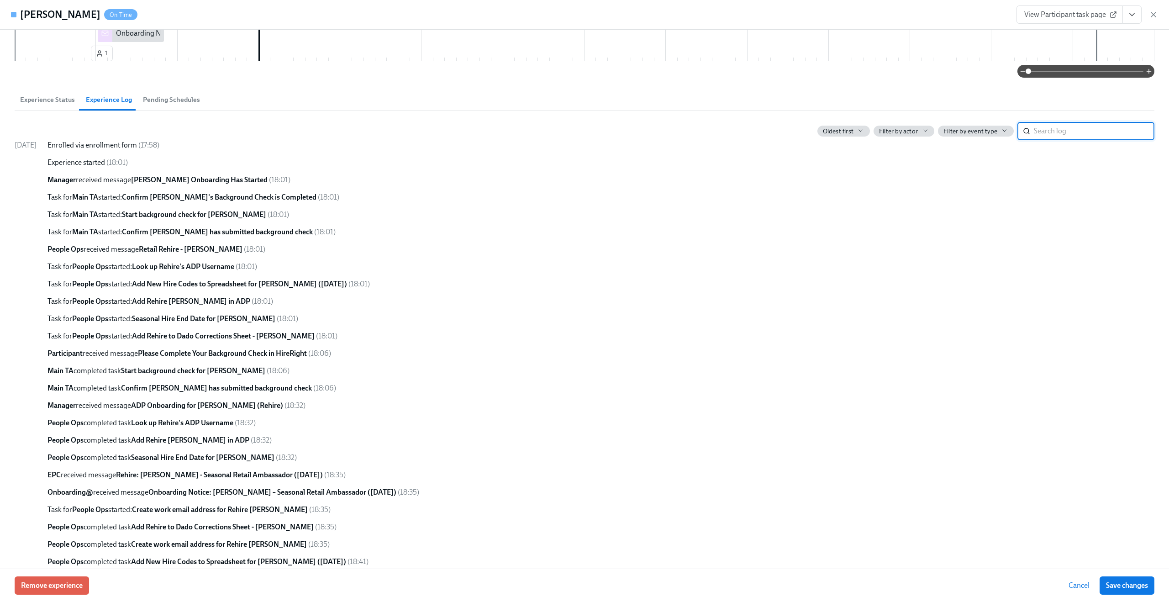
scroll to position [348, 0]
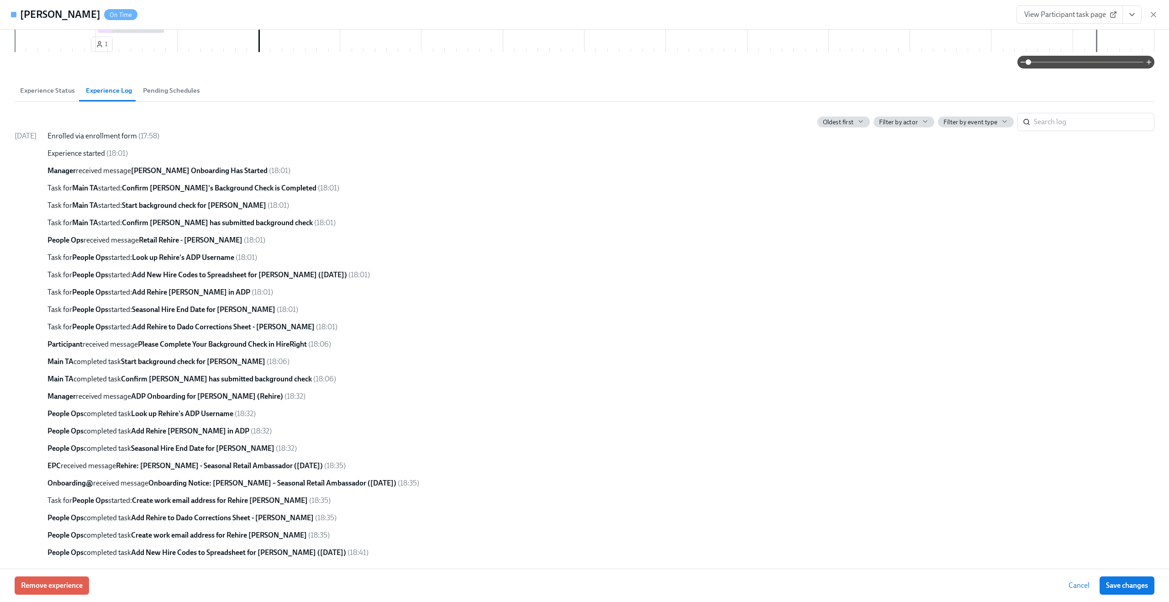
click at [58, 87] on span "Experience Status" at bounding box center [47, 90] width 55 height 10
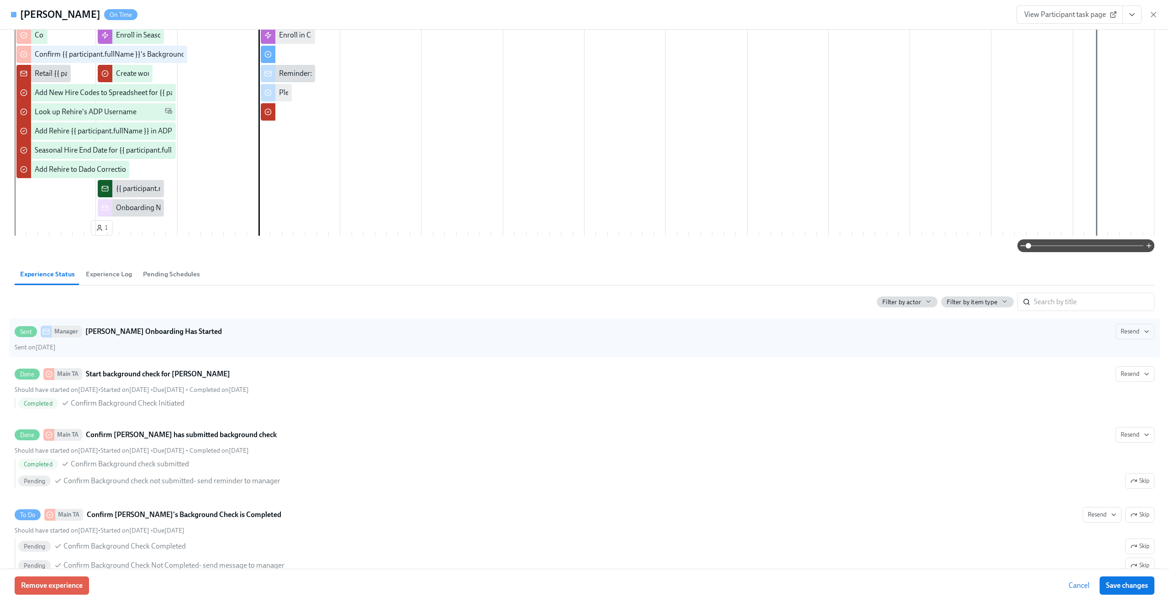
scroll to position [0, 0]
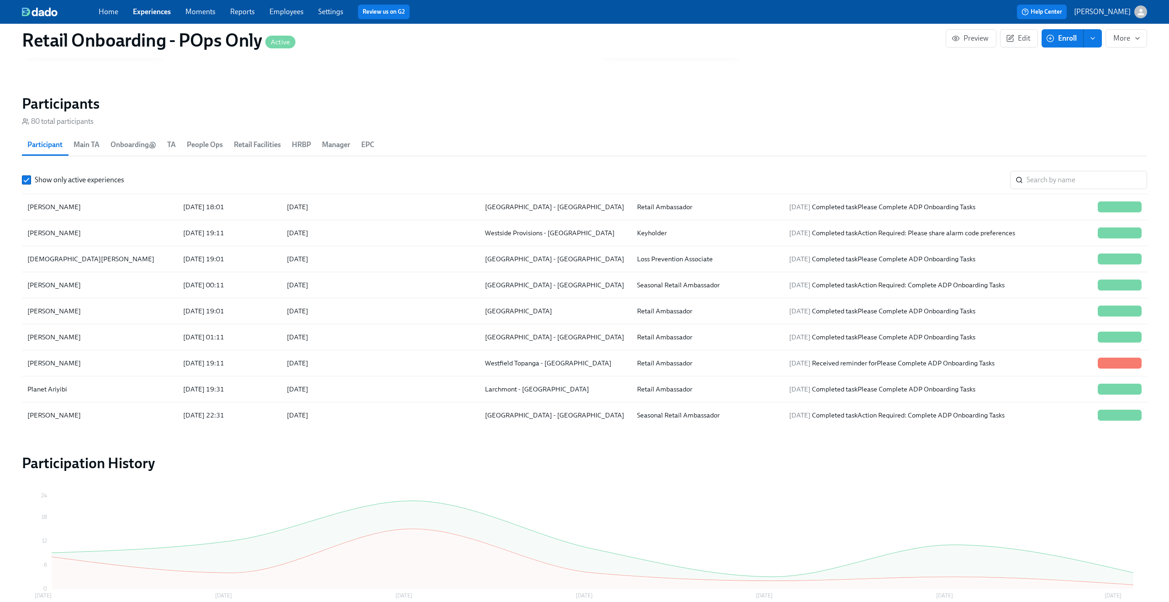
scroll to position [1353, 0]
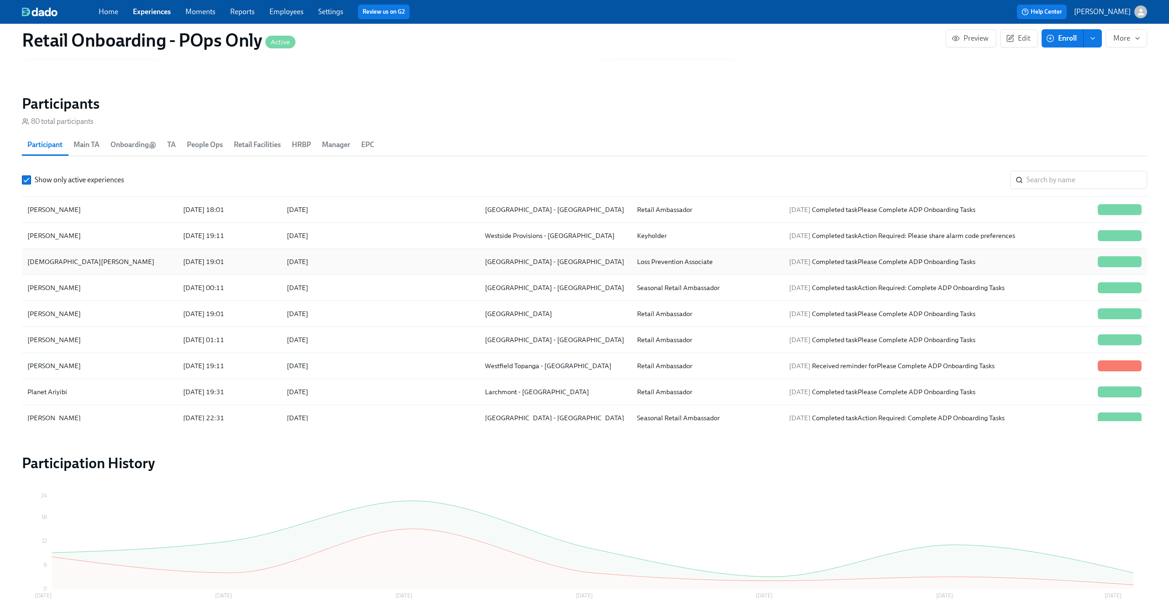
click at [222, 263] on div "[DATE] 19:01" at bounding box center [203, 261] width 48 height 11
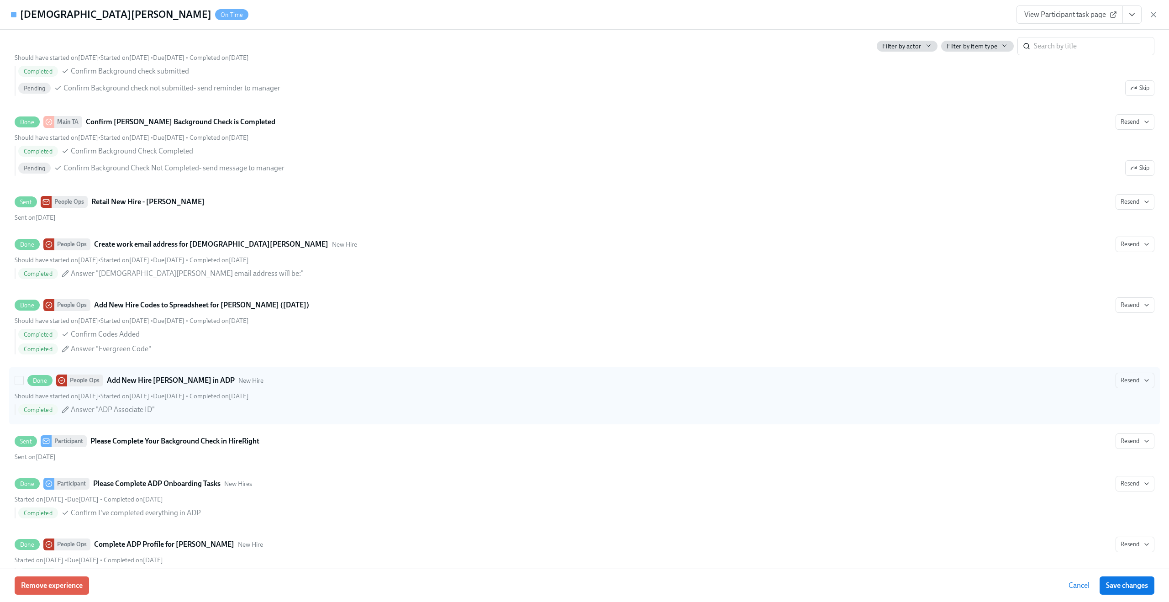
scroll to position [457, 0]
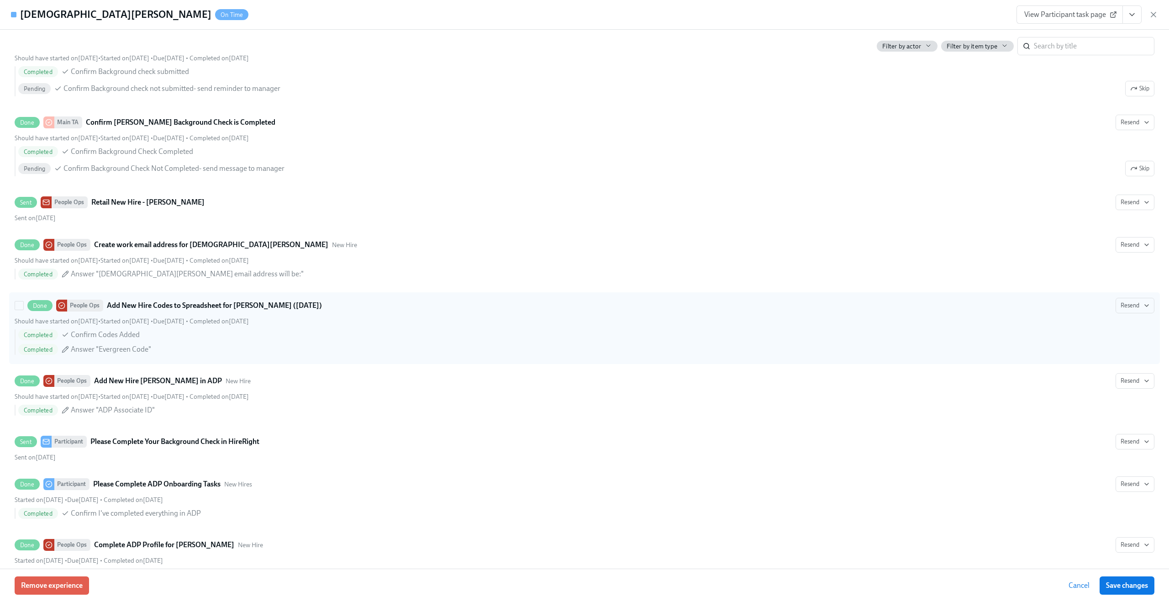
click at [208, 311] on div "Done People Ops Add New Hire Codes to Spreadsheet for [PERSON_NAME] ([DATE])" at bounding box center [174, 305] width 294 height 12
click at [23, 310] on input "Done People Ops Add New Hire Codes to Spreadsheet for [PERSON_NAME] ([DATE]) Re…" at bounding box center [19, 305] width 8 height 8
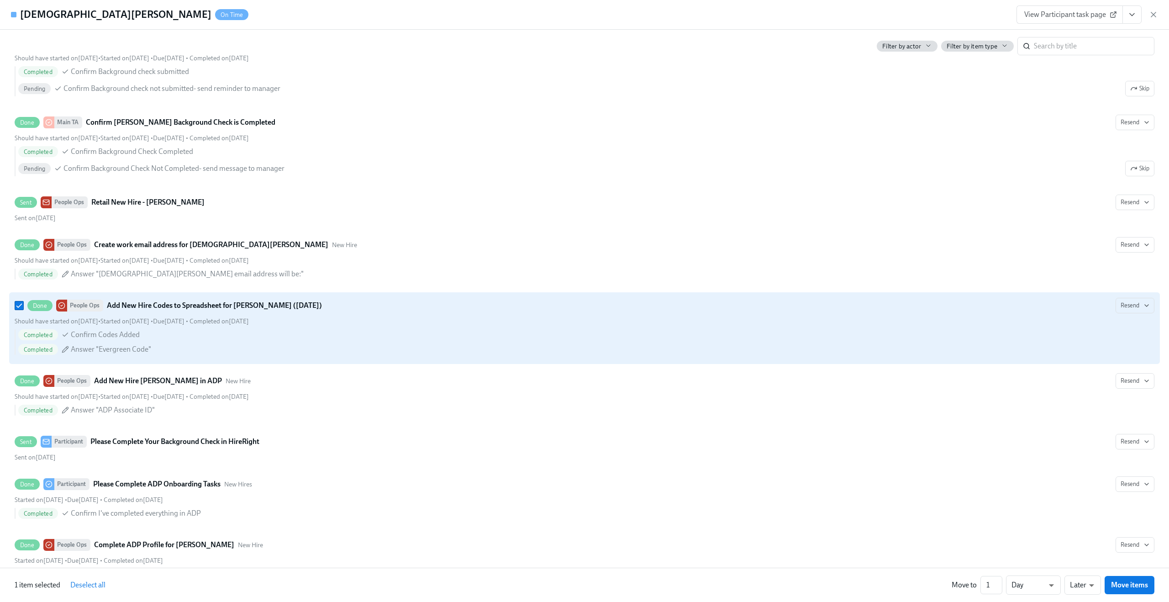
click at [208, 311] on div "Done People Ops Add New Hire Codes to Spreadsheet for [PERSON_NAME] ([DATE])" at bounding box center [174, 305] width 294 height 12
click at [23, 310] on input "Done People Ops Add New Hire Codes to Spreadsheet for [PERSON_NAME] ([DATE]) Re…" at bounding box center [19, 305] width 8 height 8
checkbox input "false"
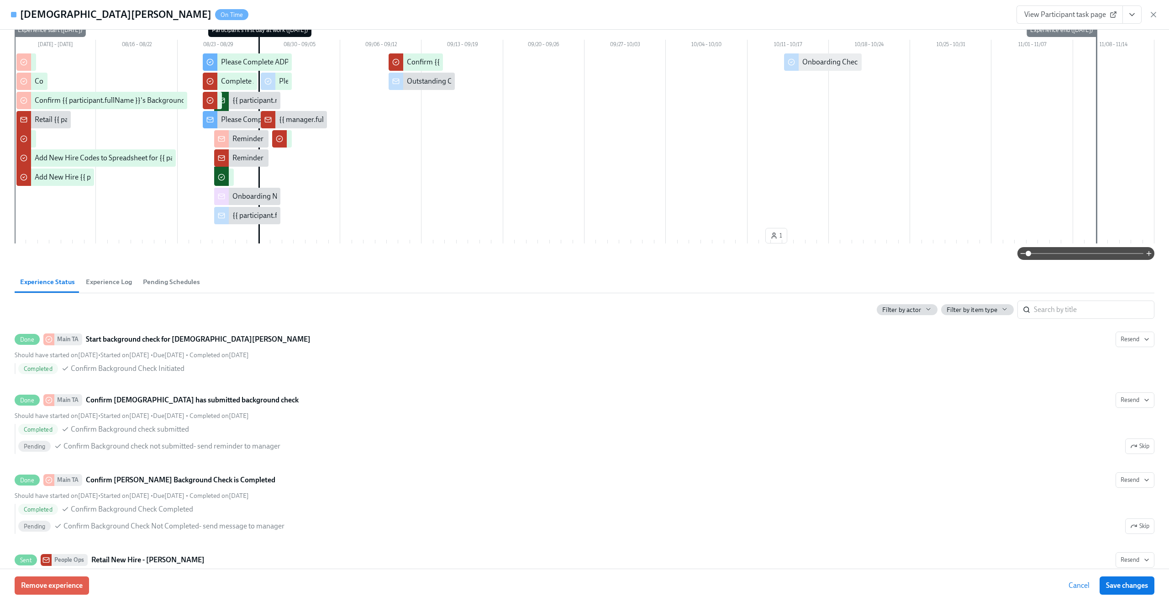
scroll to position [0, 0]
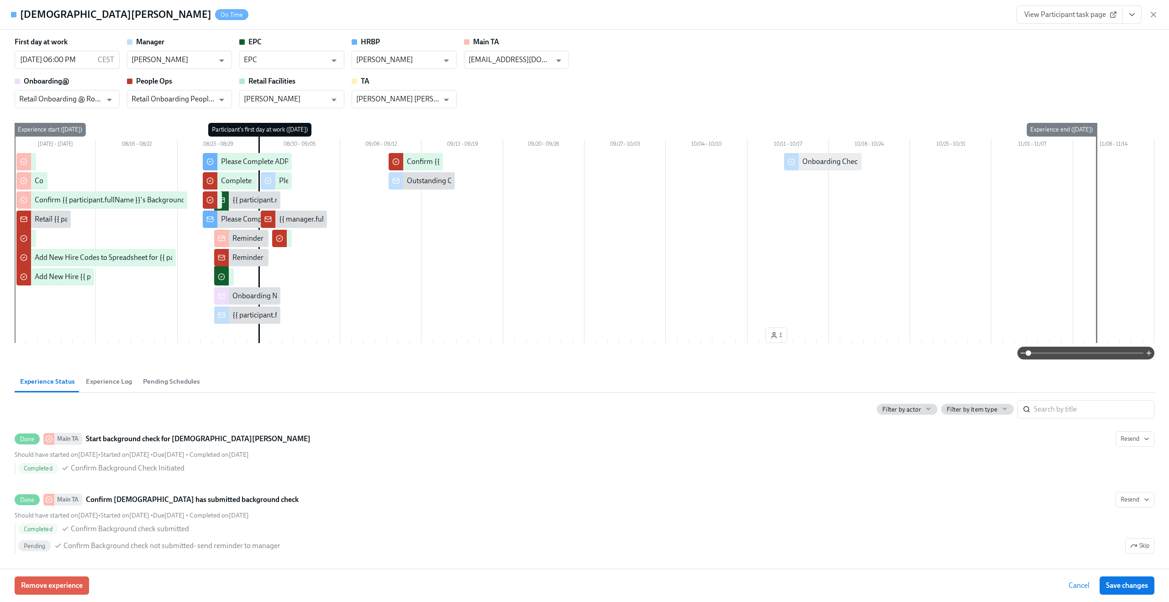
click at [1092, 354] on span at bounding box center [1085, 352] width 115 height 13
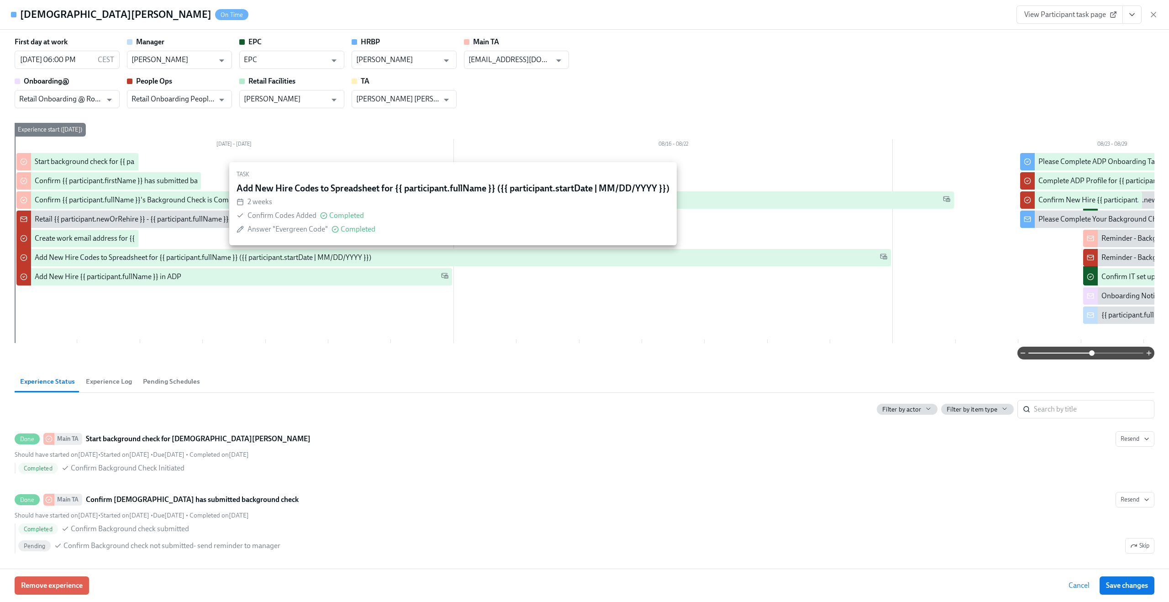
click at [147, 259] on div "Add New Hire Codes to Spreadsheet for {{ participant.fullName }} ({{ participan…" at bounding box center [203, 257] width 336 height 10
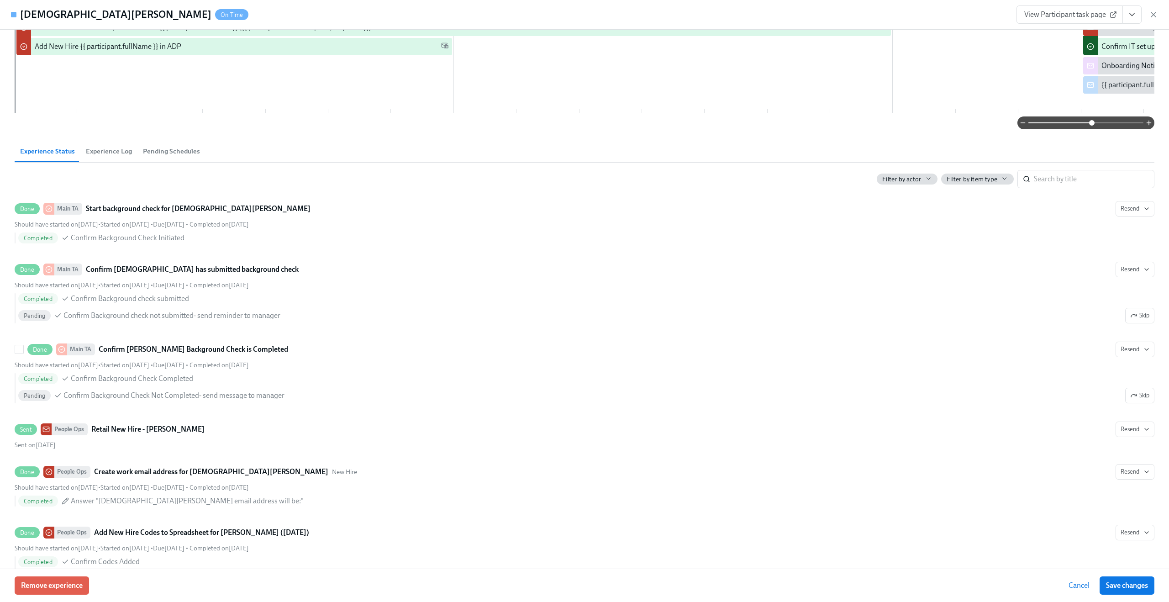
scroll to position [231, 0]
click at [112, 154] on span "Experience Log" at bounding box center [109, 150] width 46 height 10
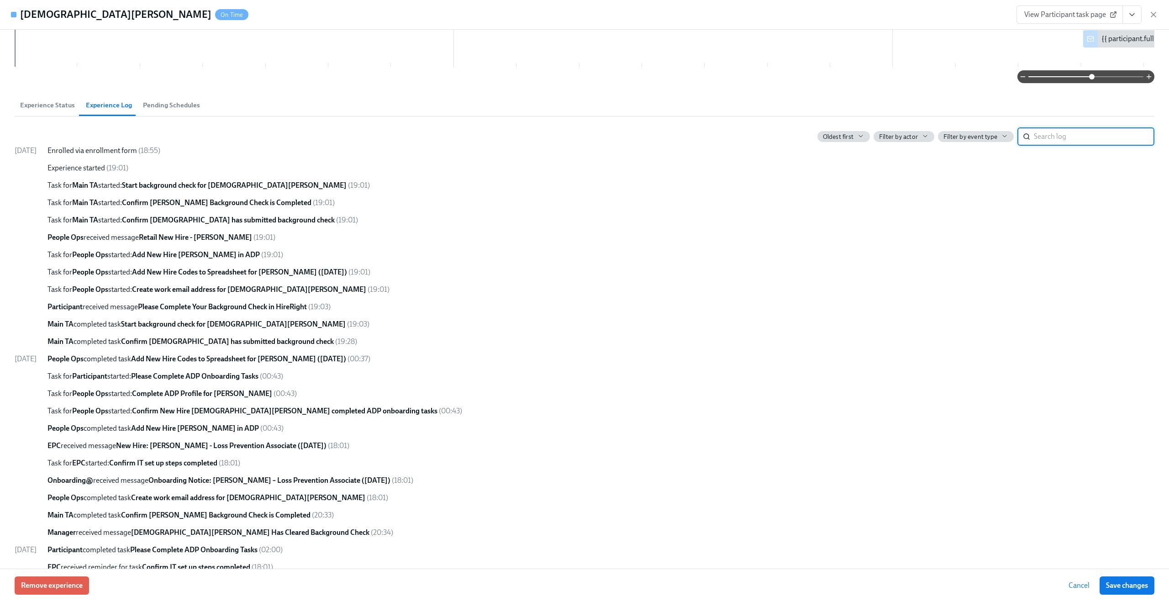
scroll to position [0, 0]
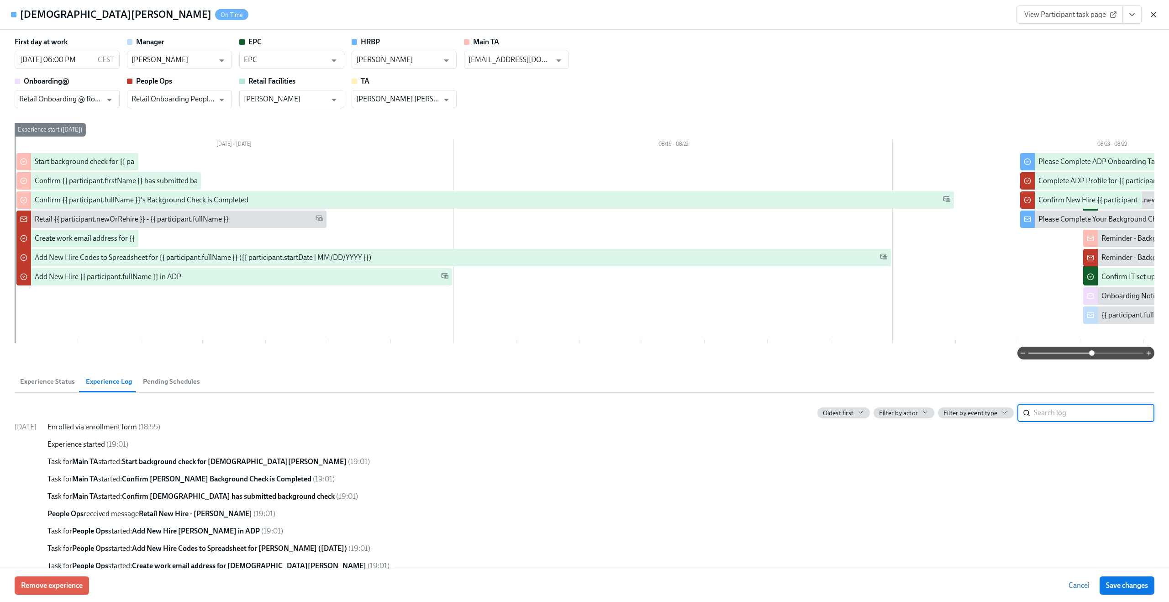
click at [1151, 14] on icon "button" at bounding box center [1153, 14] width 9 height 9
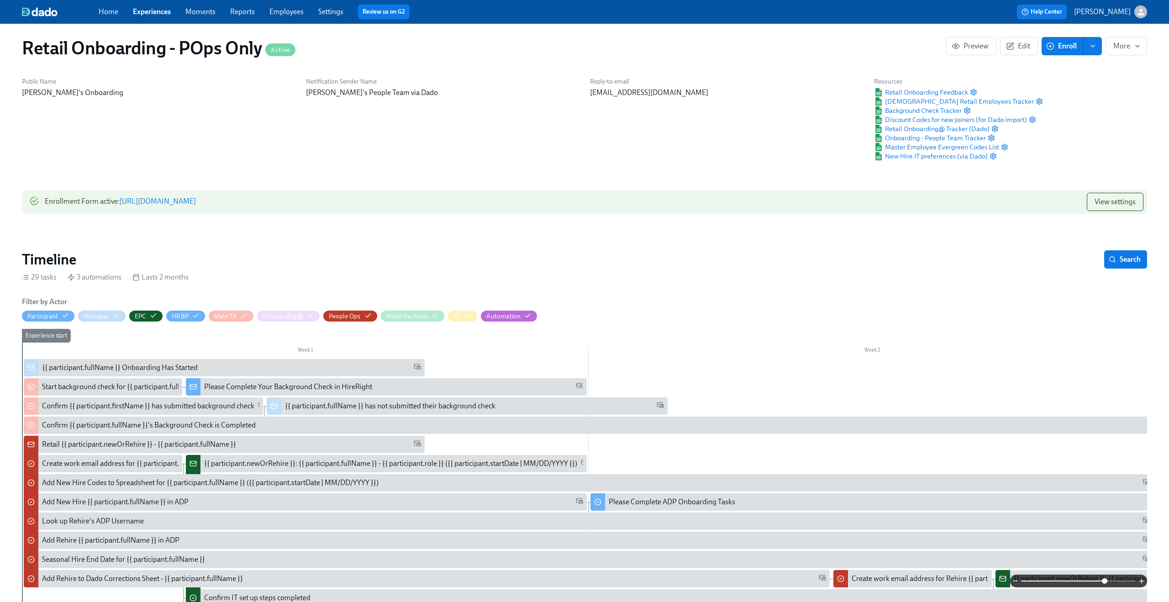
scroll to position [73, 0]
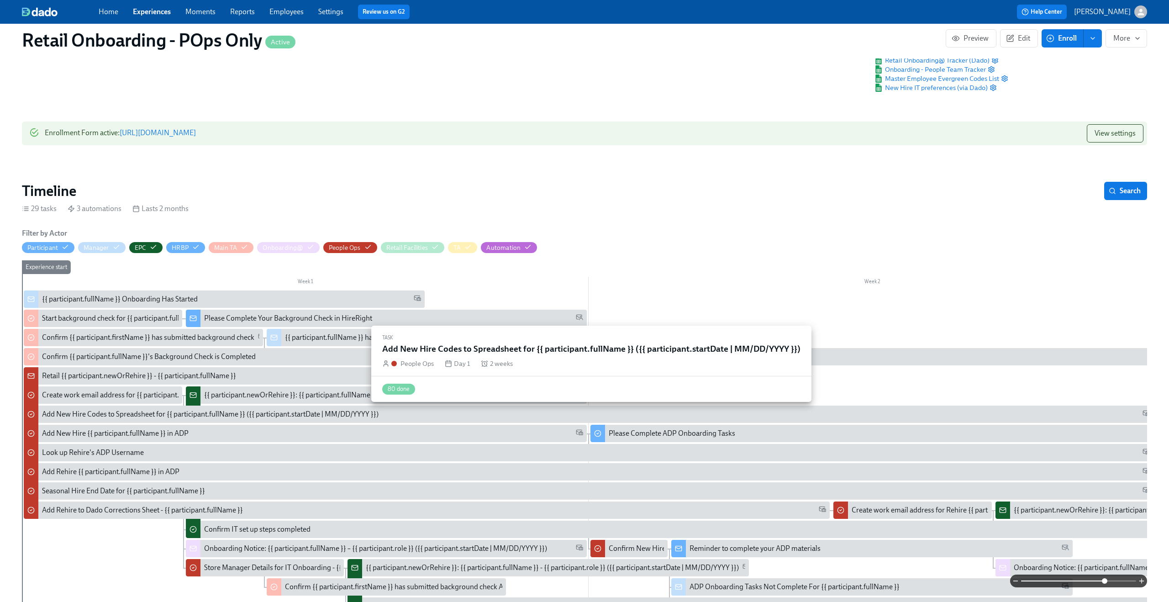
click at [117, 411] on div "Add New Hire Codes to Spreadsheet for {{ participant.fullName }} ({{ participan…" at bounding box center [210, 414] width 336 height 10
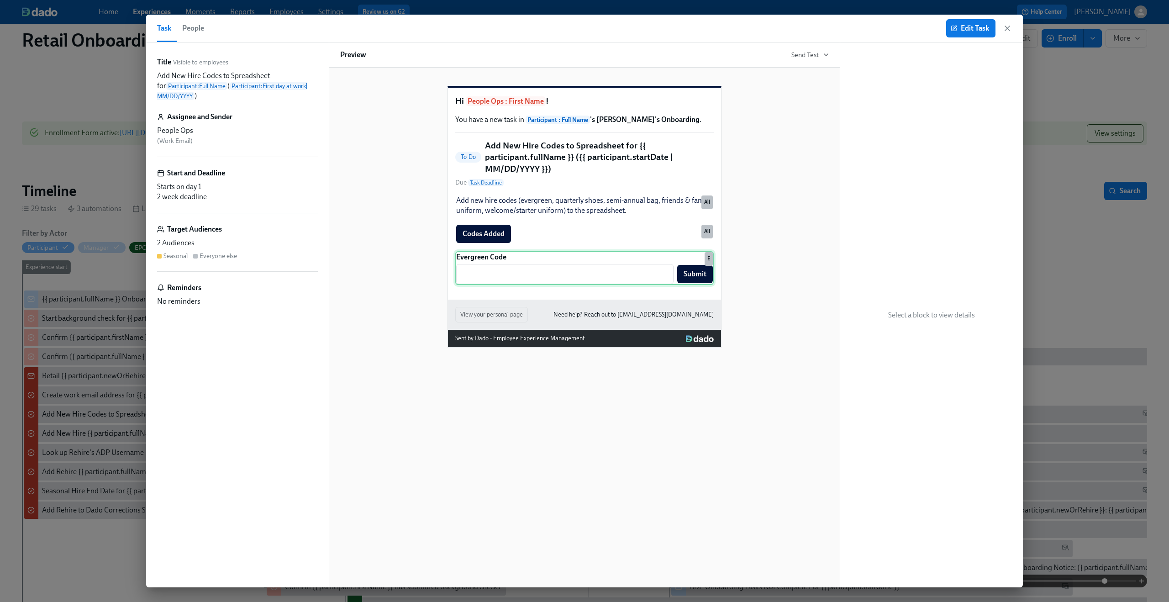
click at [556, 284] on div "Evergreen Code ​ Submit E" at bounding box center [584, 268] width 258 height 34
click at [966, 22] on button "Edit Task" at bounding box center [970, 28] width 49 height 18
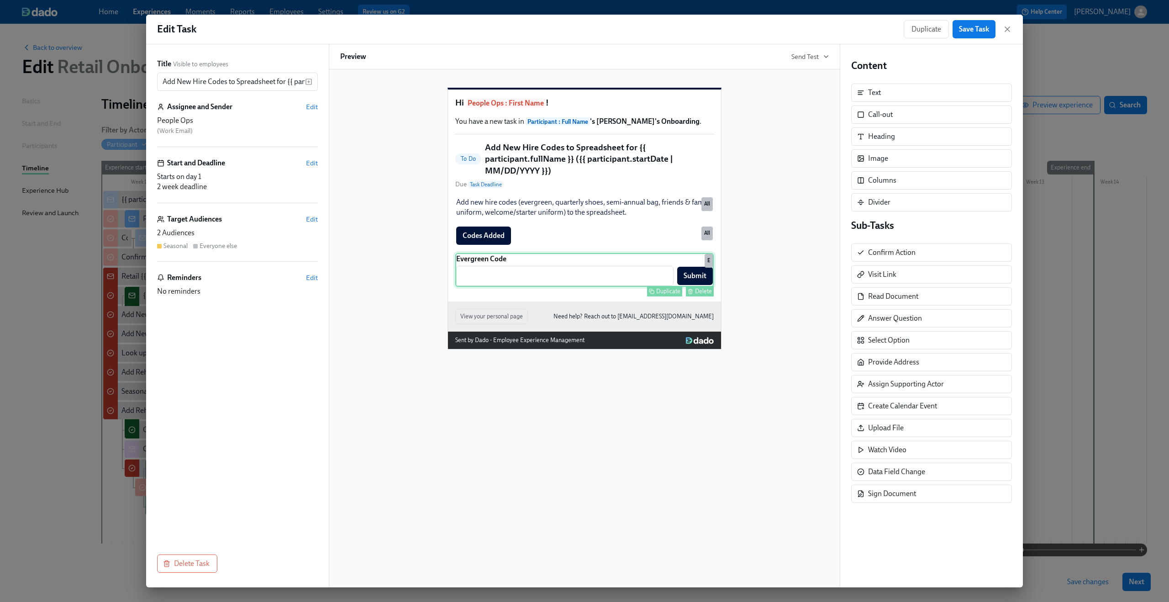
click at [631, 274] on div "Evergreen Code ​ Submit Duplicate Delete E" at bounding box center [584, 270] width 258 height 34
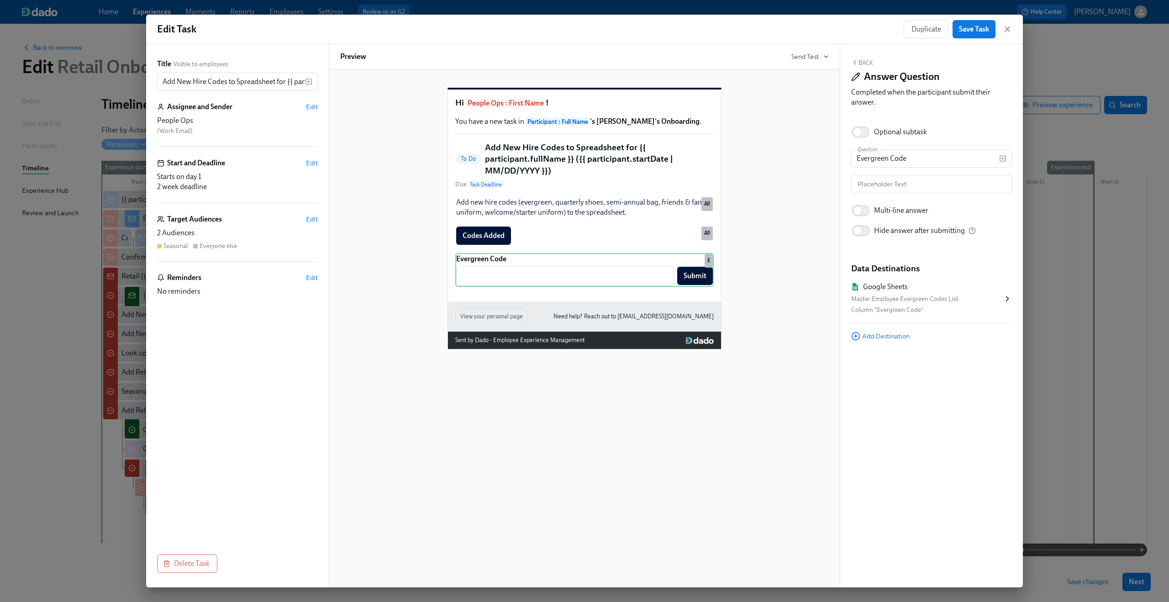
click at [887, 294] on div "Master Employee Evergreen Codes List" at bounding box center [927, 299] width 152 height 11
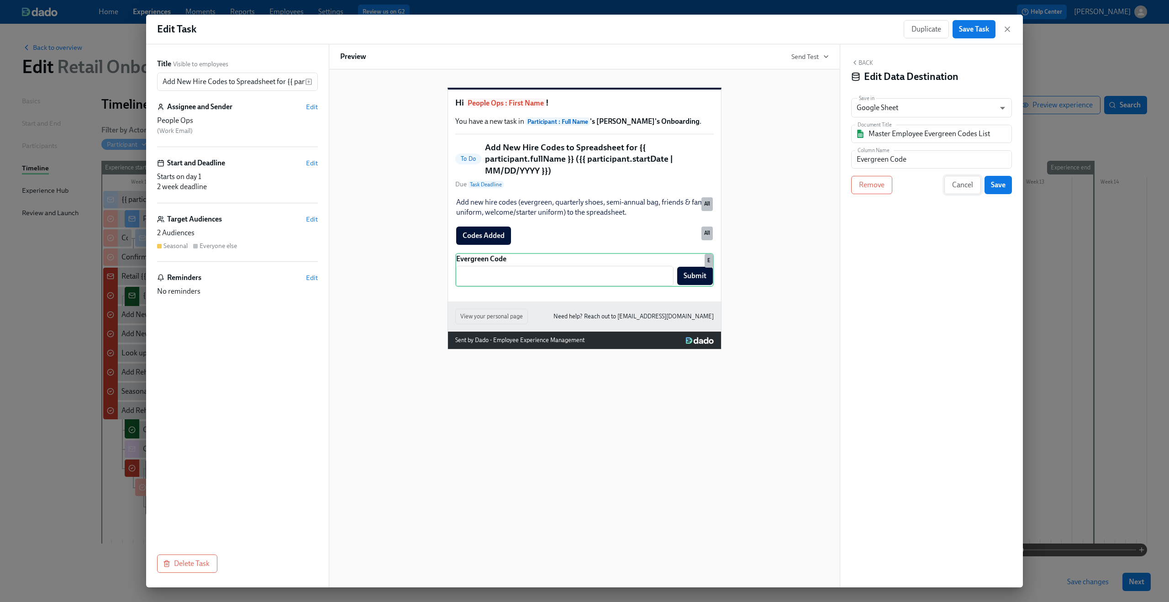
click at [960, 183] on span "Cancel" at bounding box center [962, 184] width 21 height 9
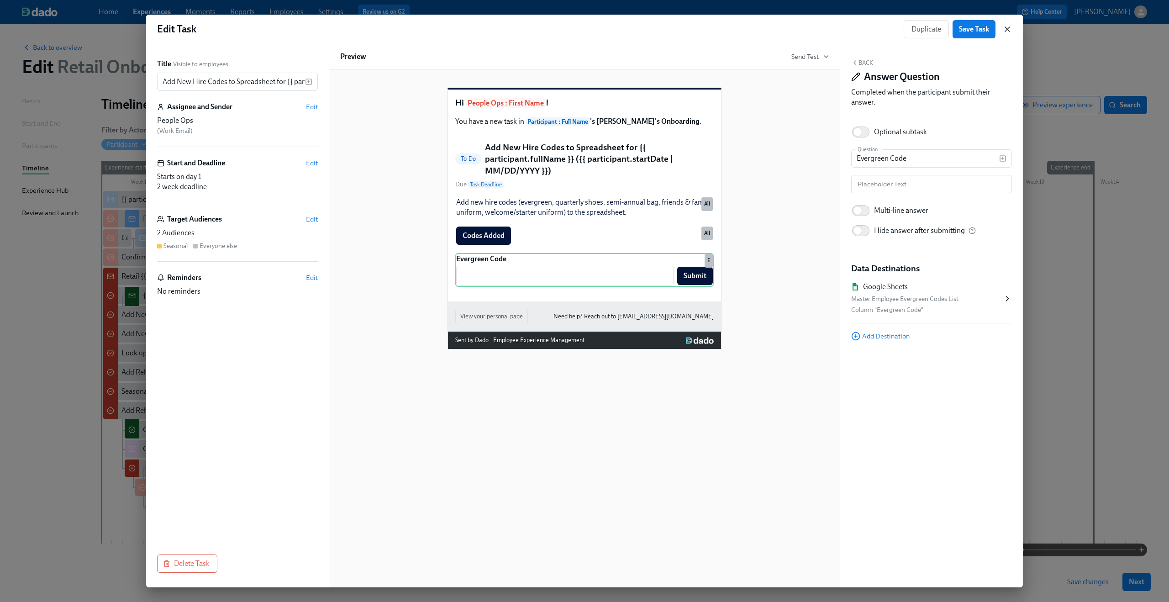
click at [1008, 28] on icon "button" at bounding box center [1007, 29] width 5 height 5
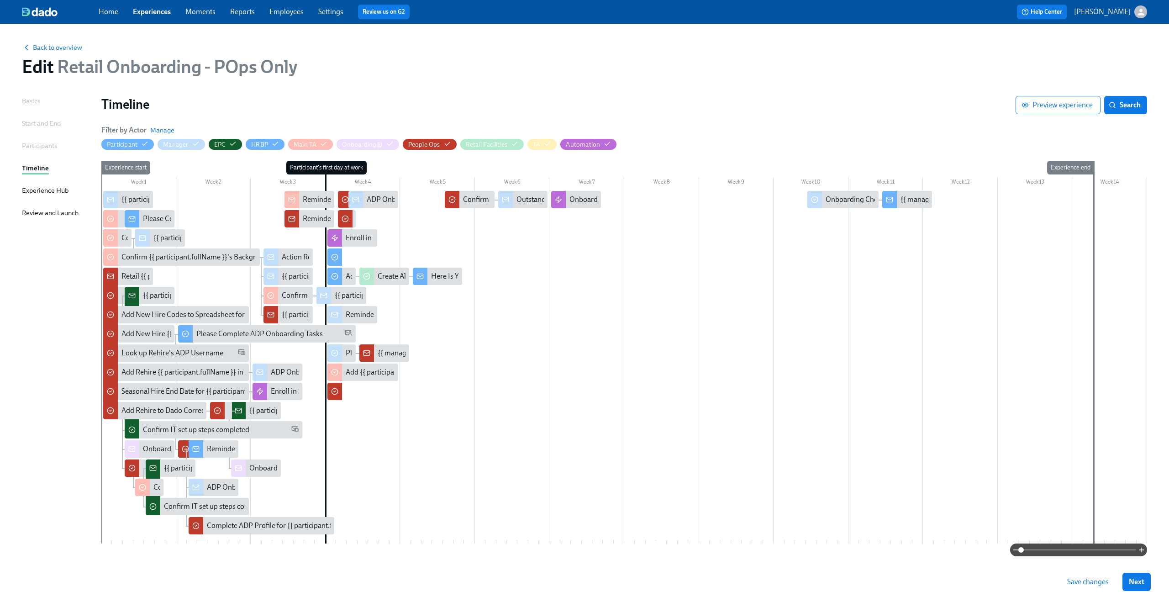
click at [76, 52] on div "Back to overview Edit Retail Onboarding - POps Only" at bounding box center [584, 60] width 1139 height 50
click at [68, 47] on span "Back to overview" at bounding box center [52, 47] width 60 height 9
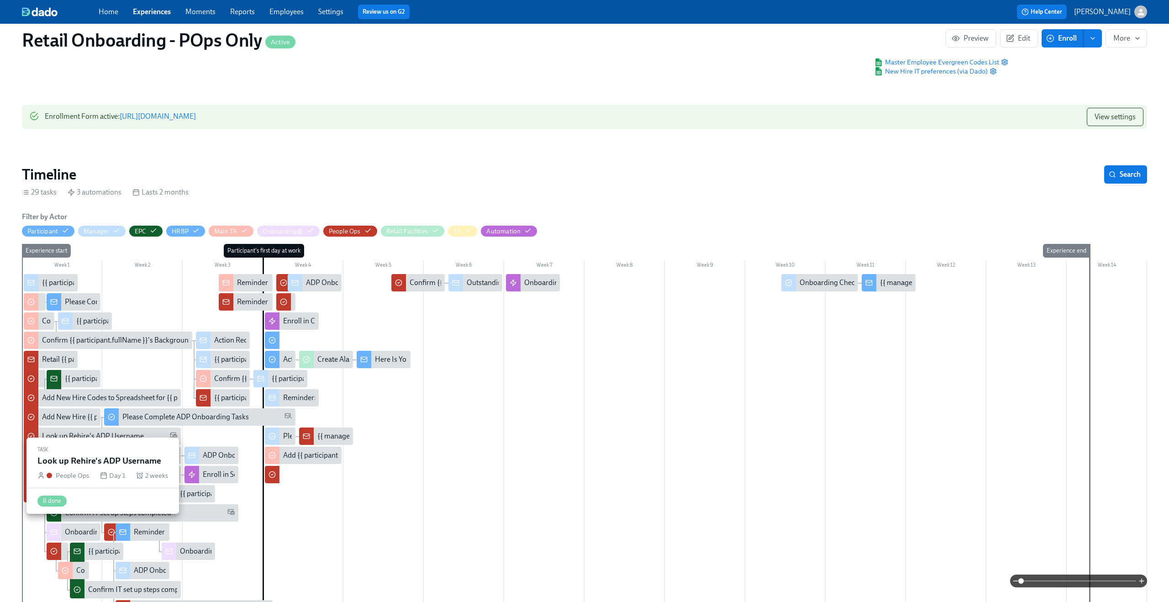
scroll to position [154, 0]
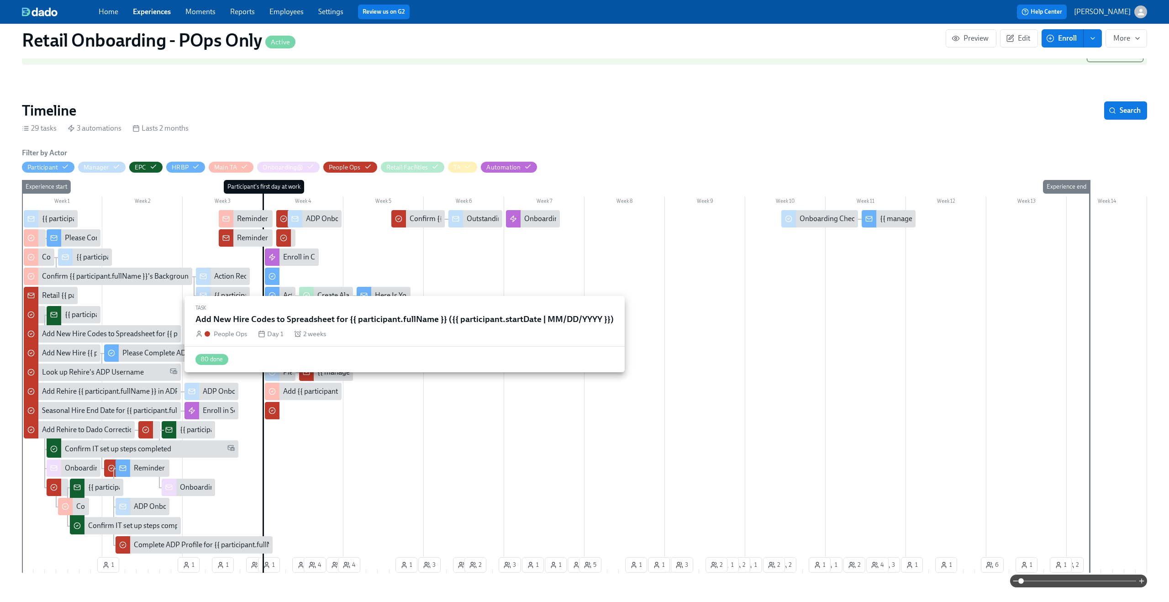
click at [124, 334] on div "Add New Hire Codes to Spreadsheet for {{ participant.fullName }} ({{ participan…" at bounding box center [210, 334] width 336 height 10
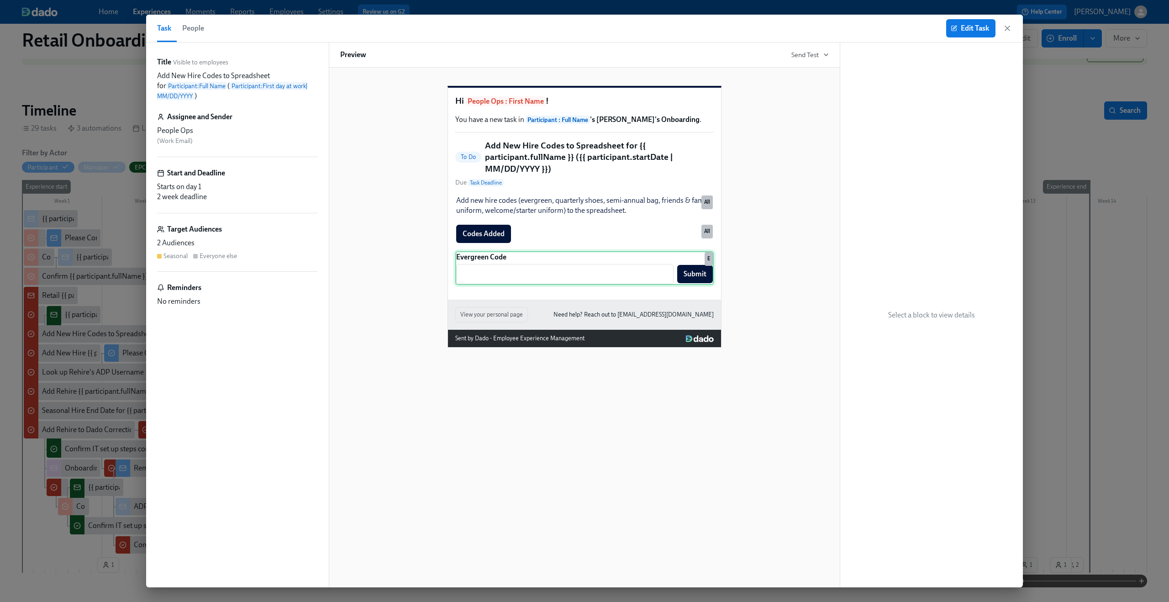
click at [582, 277] on div "Evergreen Code ​ Submit E" at bounding box center [584, 268] width 258 height 34
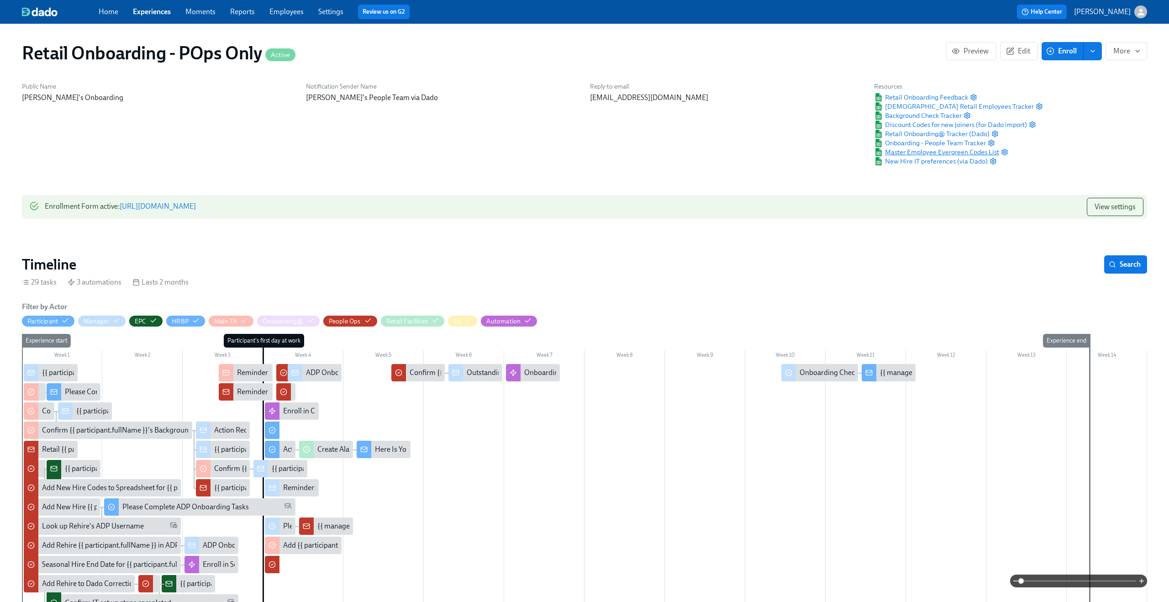
click at [913, 151] on span "Master Employee Evergreen Codes List" at bounding box center [936, 151] width 125 height 9
click at [1003, 152] on icon "button" at bounding box center [1004, 151] width 7 height 7
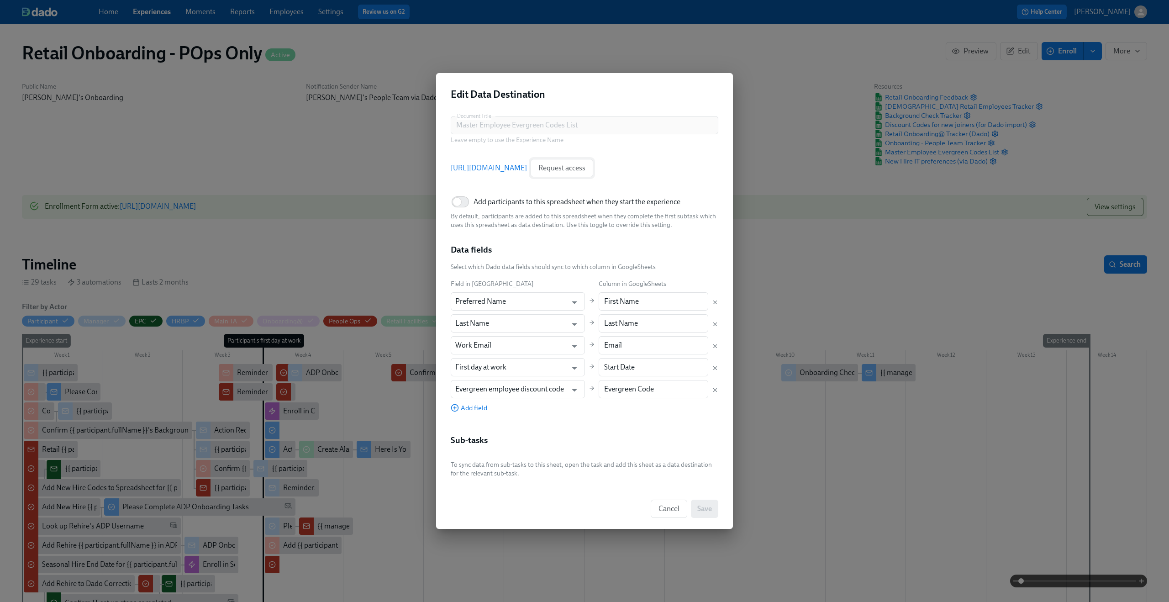
click at [585, 167] on span "Request access" at bounding box center [561, 167] width 47 height 9
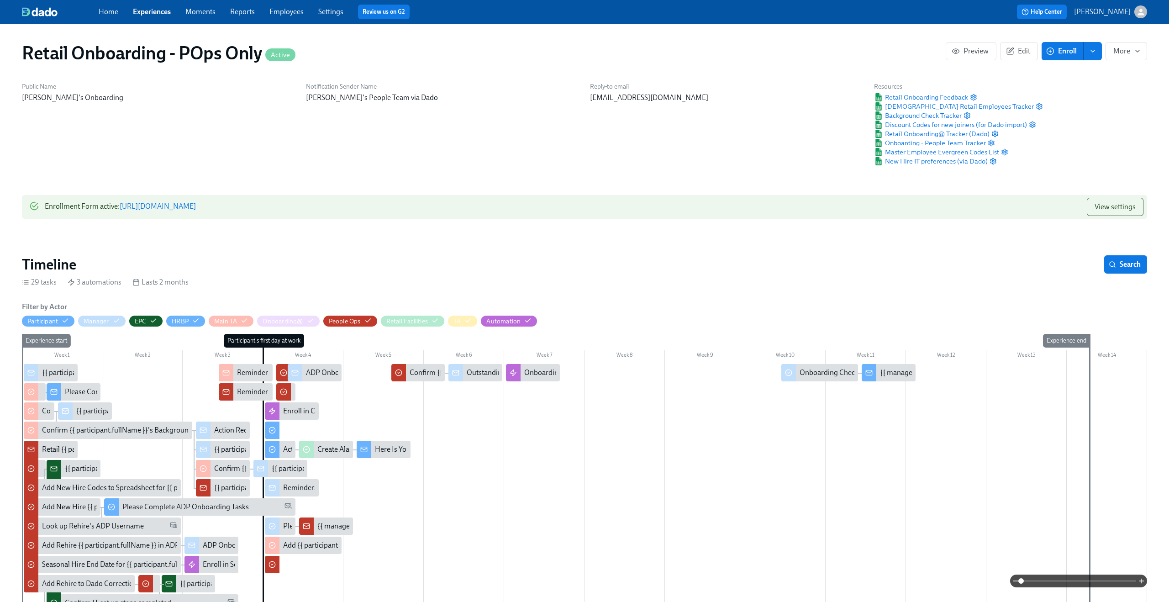
click at [144, 13] on link "Experiences" at bounding box center [152, 11] width 38 height 9
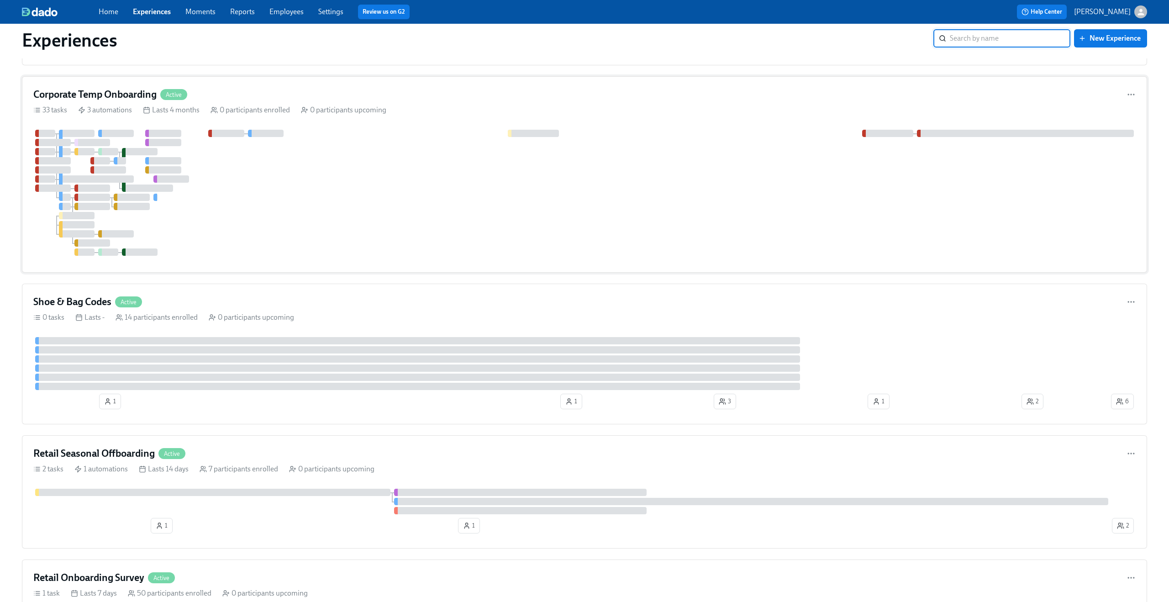
scroll to position [1036, 0]
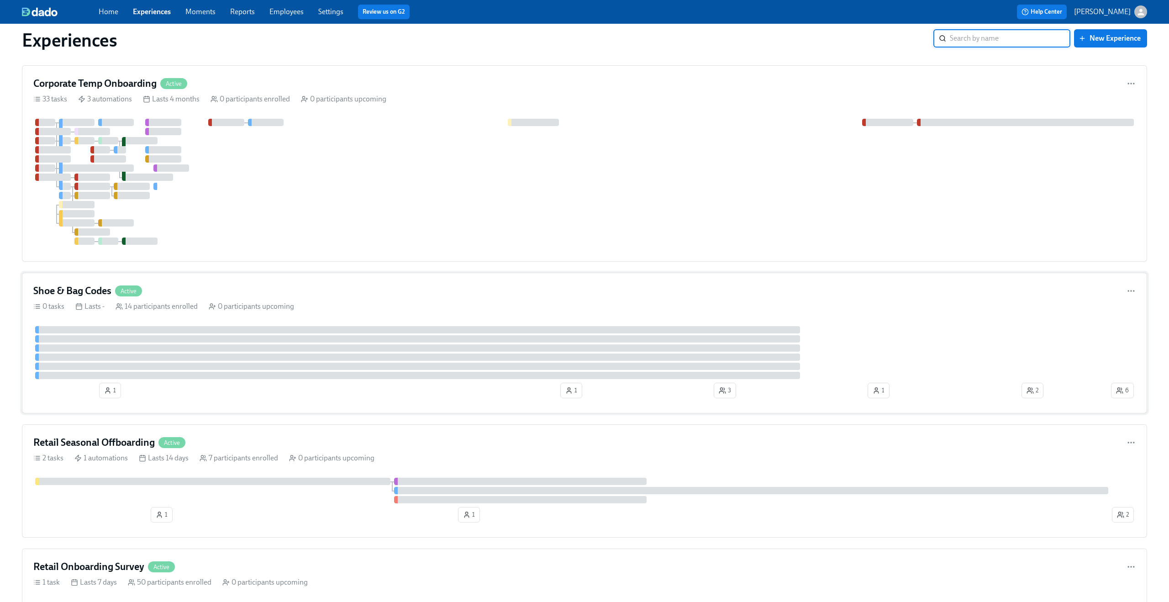
click at [288, 295] on div "Shoe & Bag Codes Active" at bounding box center [584, 291] width 1102 height 14
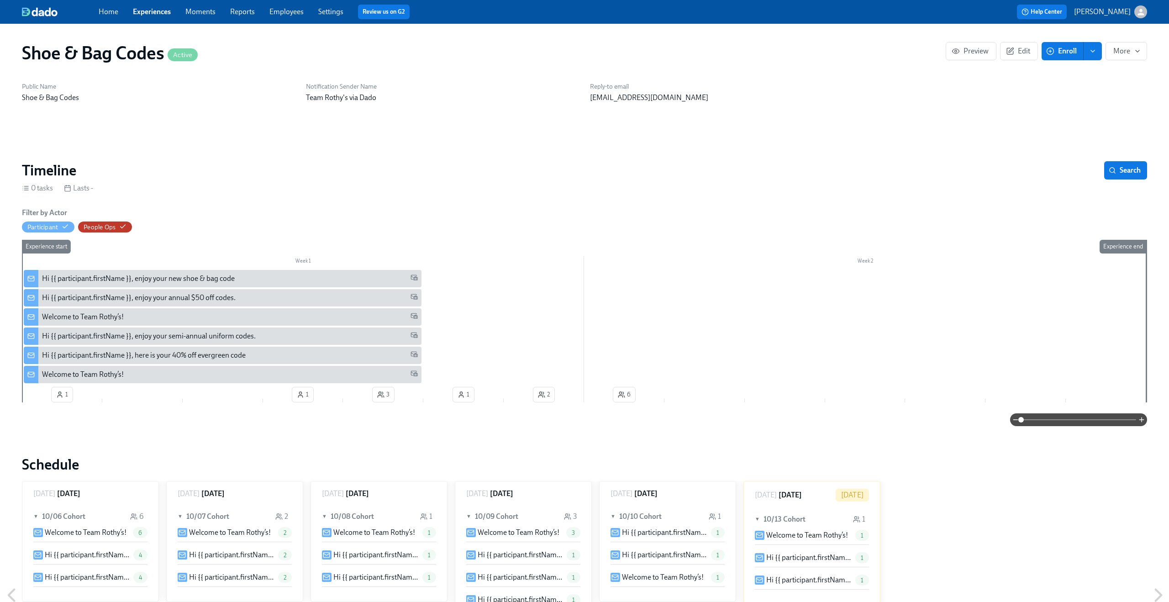
click at [99, 279] on div "Hi {{ participant.firstName }}, enjoy your new shoe & bag code" at bounding box center [138, 278] width 193 height 10
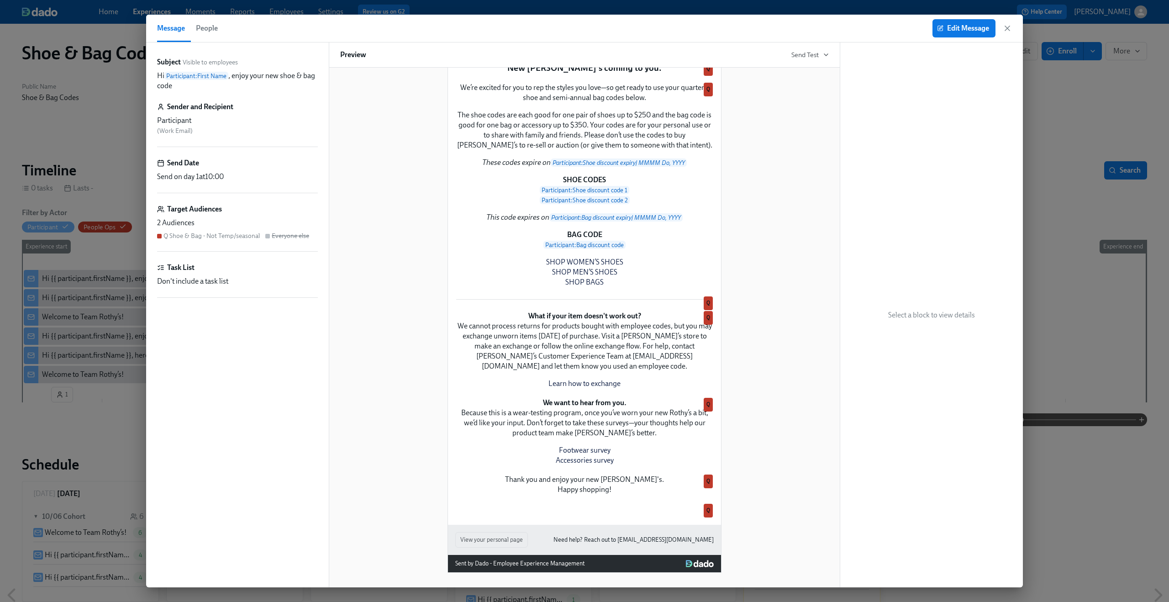
scroll to position [299, 0]
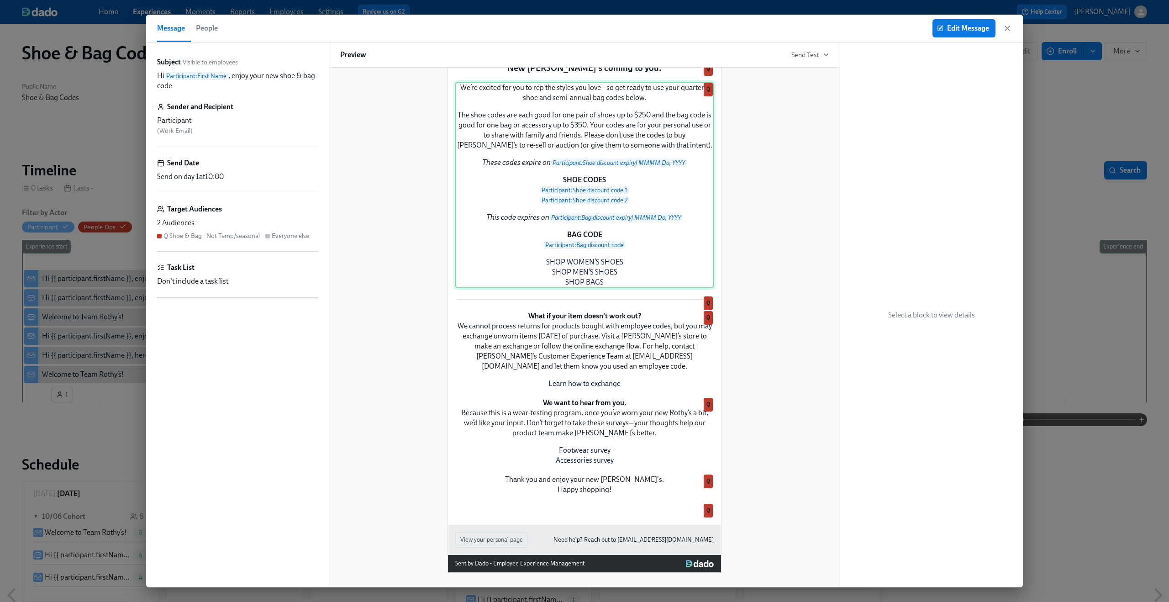
click at [616, 288] on div "We’re excited for you to rep the styles you love—so get ready to use your quart…" at bounding box center [584, 185] width 258 height 206
click at [600, 288] on div "We’re excited for you to rep the styles you love—so get ready to use your quart…" at bounding box center [584, 185] width 258 height 206
click at [964, 26] on span "Edit Message" at bounding box center [964, 28] width 50 height 9
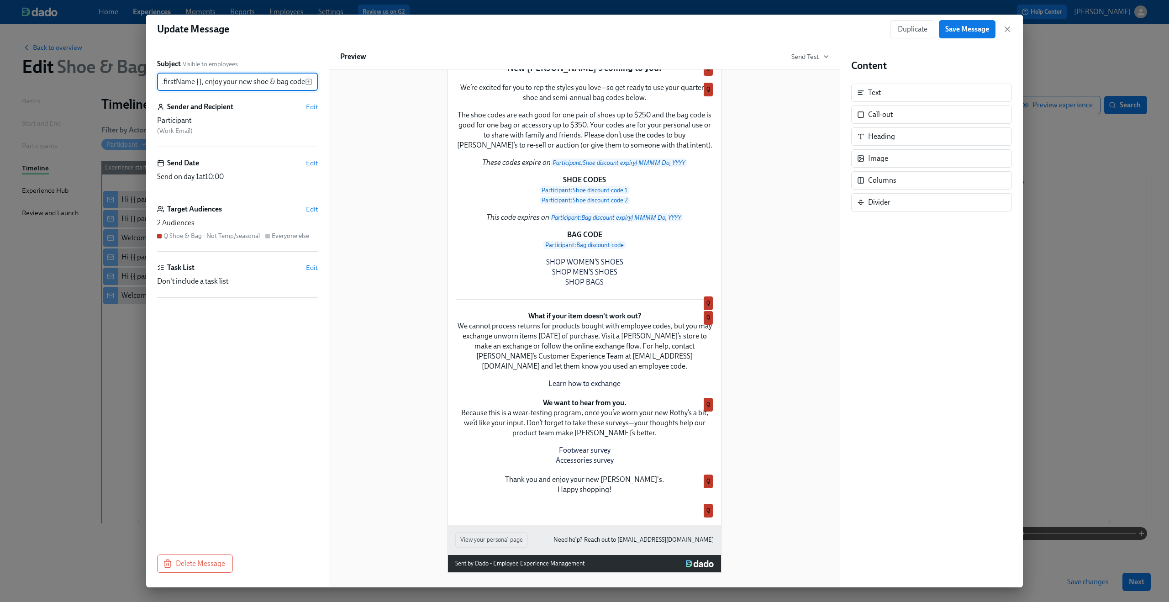
scroll to position [481, 0]
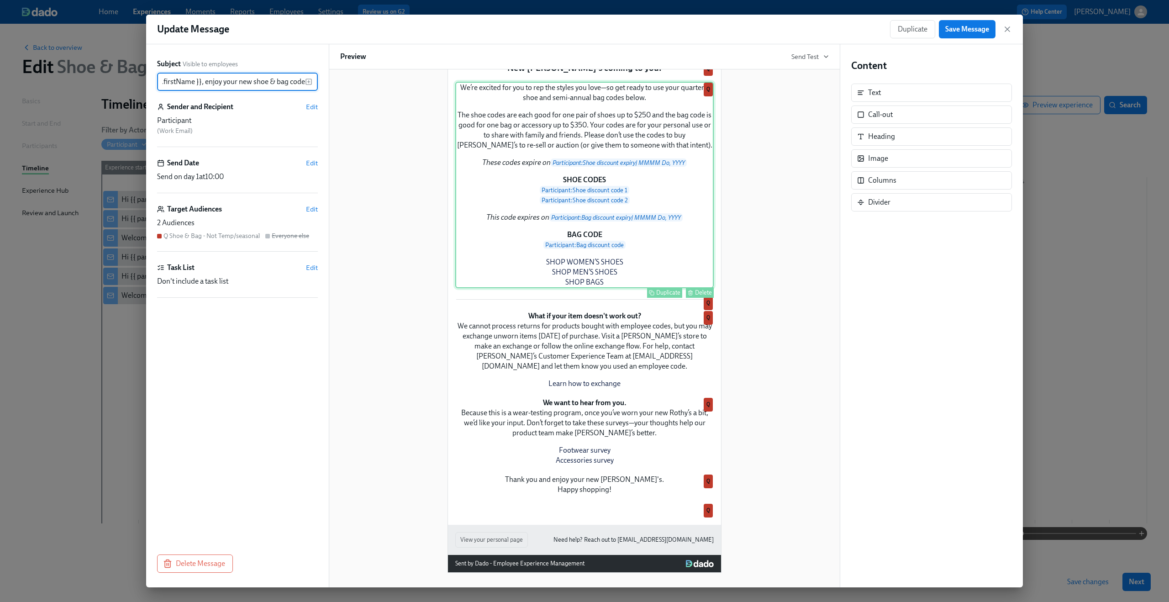
click at [599, 149] on div "We’re excited for you to rep the styles you love—so get ready to use your quart…" at bounding box center [584, 185] width 258 height 206
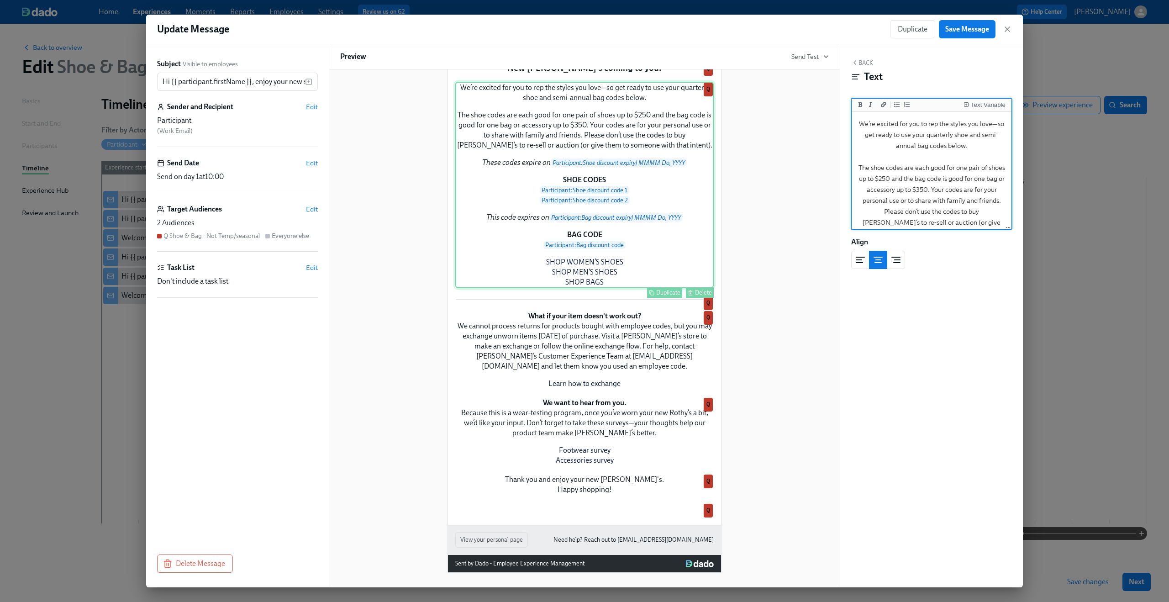
click at [585, 141] on div "We’re excited for you to rep the styles you love—so get ready to use your quart…" at bounding box center [584, 185] width 258 height 206
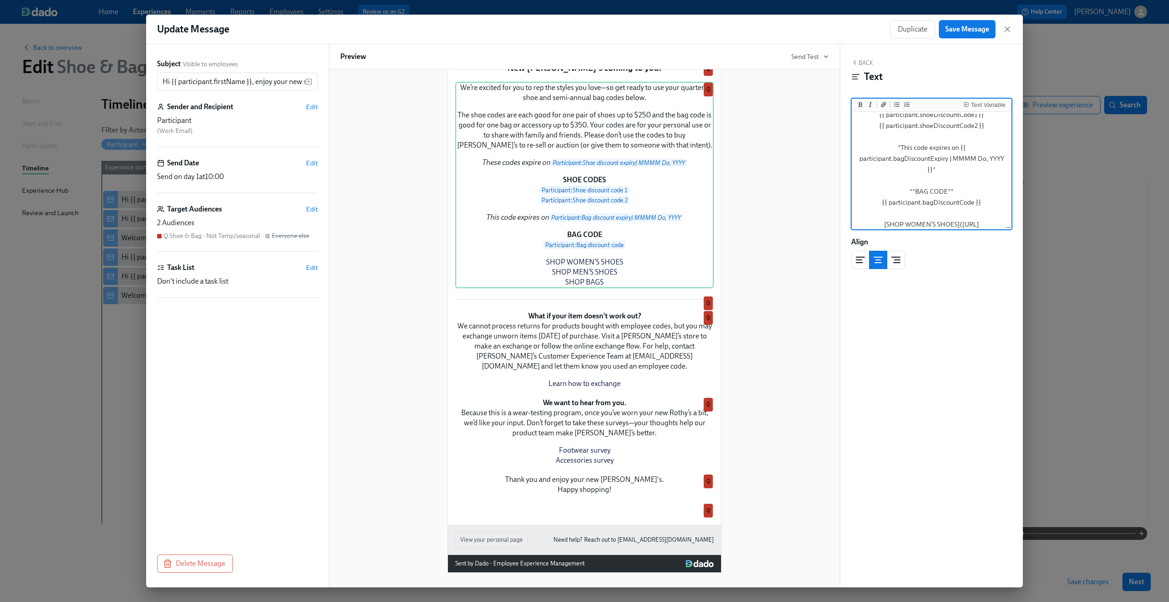
scroll to position [200, 0]
click at [1006, 26] on icon "button" at bounding box center [1007, 29] width 9 height 9
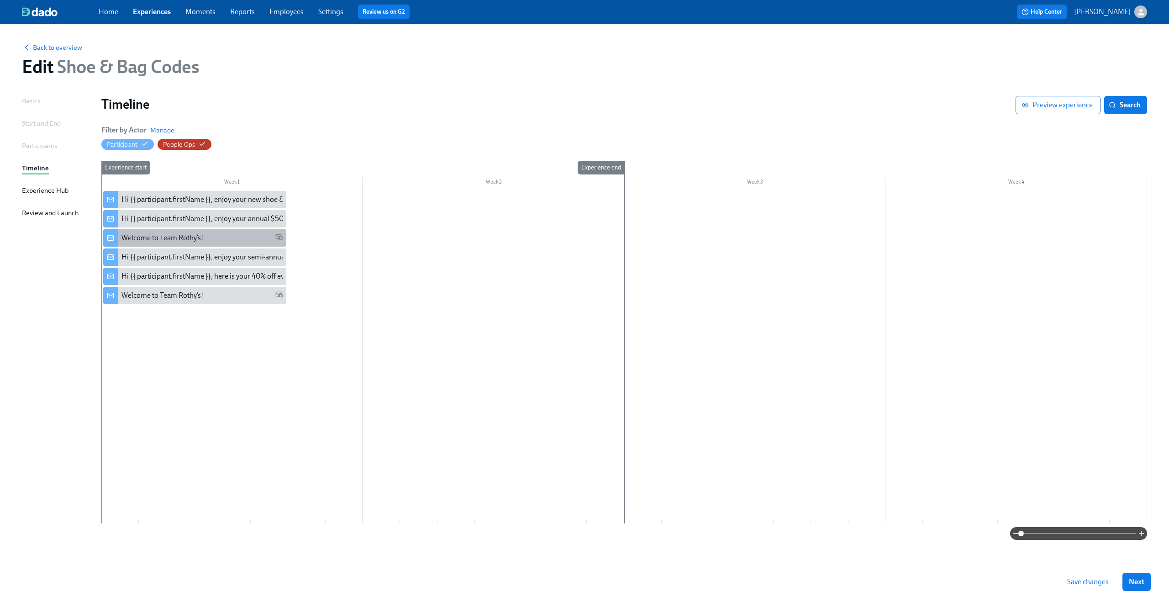
click at [184, 244] on div "Welcome to Team Rothy’s!" at bounding box center [194, 237] width 183 height 17
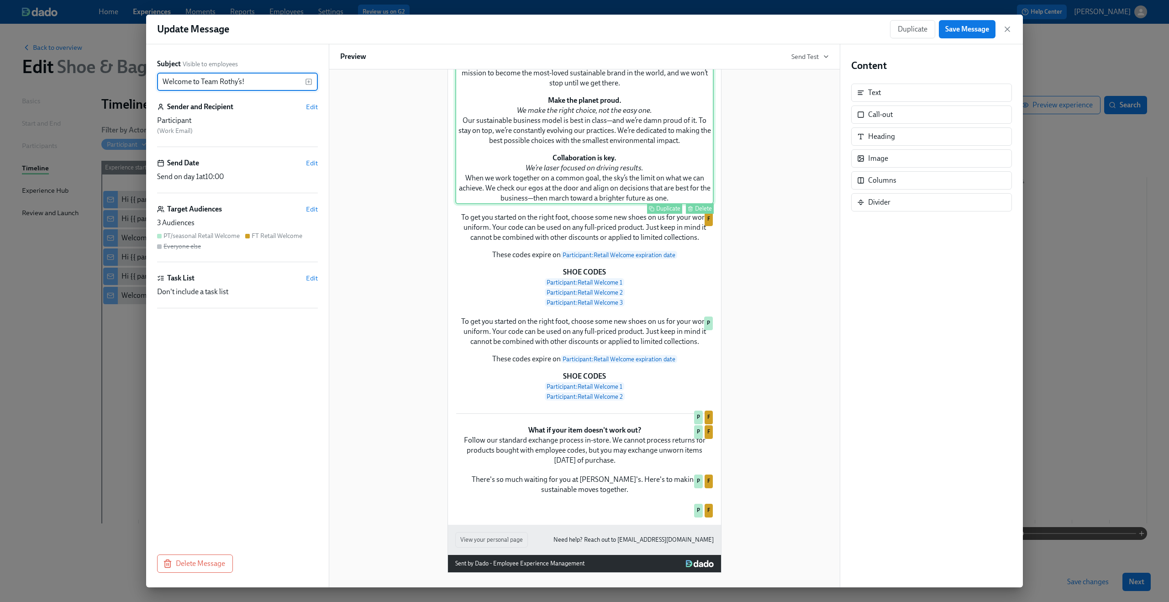
scroll to position [425, 0]
click at [609, 308] on div "To get you started on the right foot, choose some new shoes on us for your work…" at bounding box center [584, 259] width 258 height 97
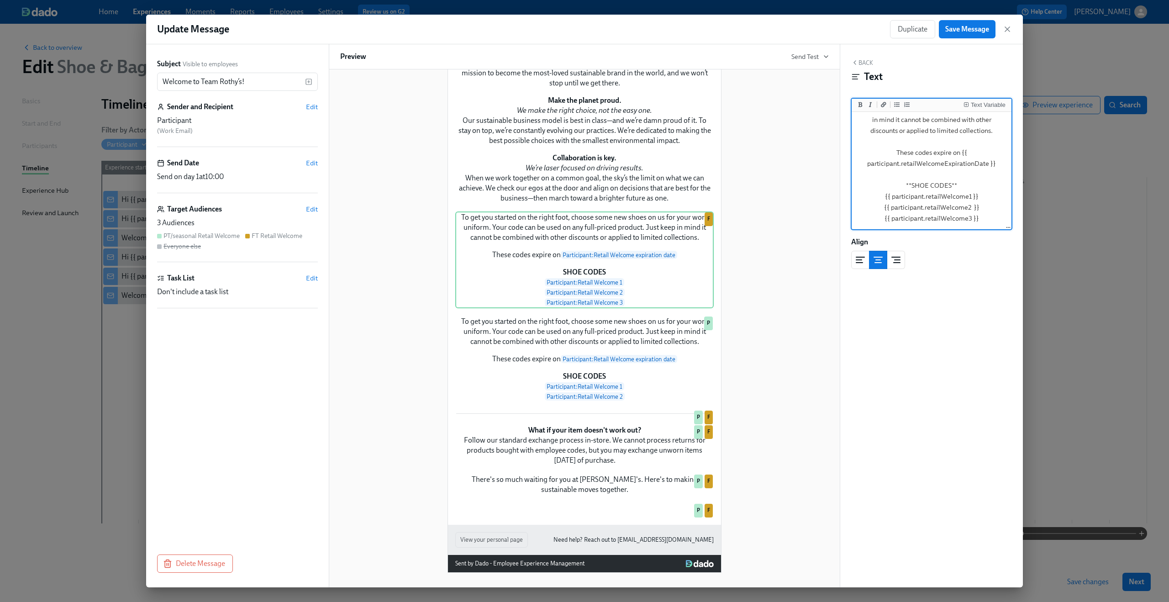
scroll to position [48, 0]
click at [942, 188] on textarea "To get you started on the right foot, choose some new shoes on us for your work…" at bounding box center [931, 153] width 156 height 152
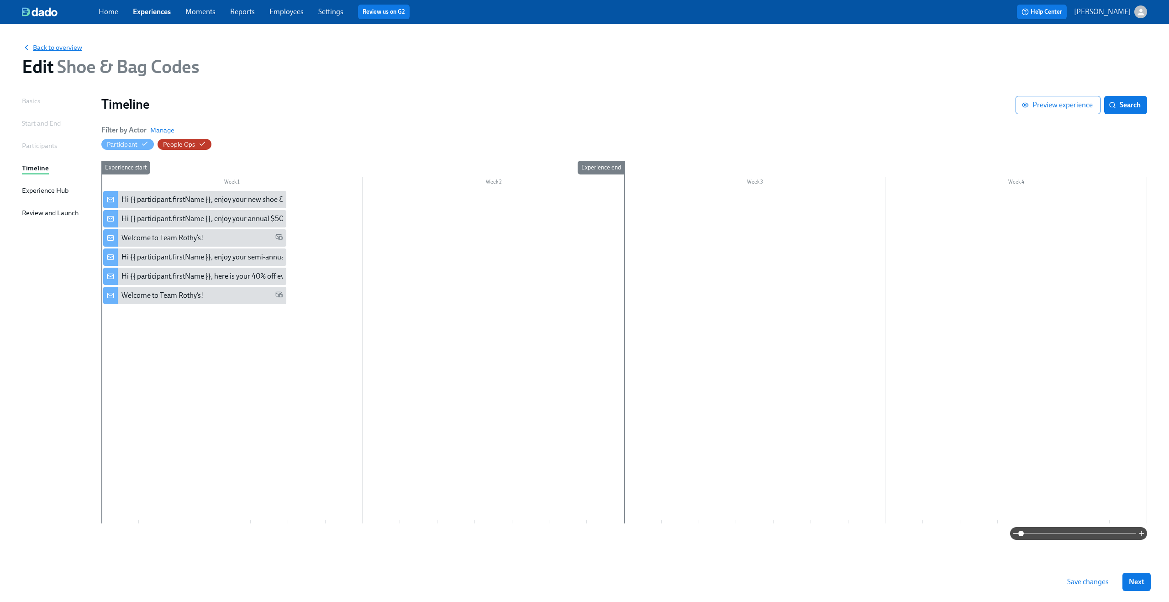
click at [56, 48] on span "Back to overview" at bounding box center [52, 47] width 60 height 9
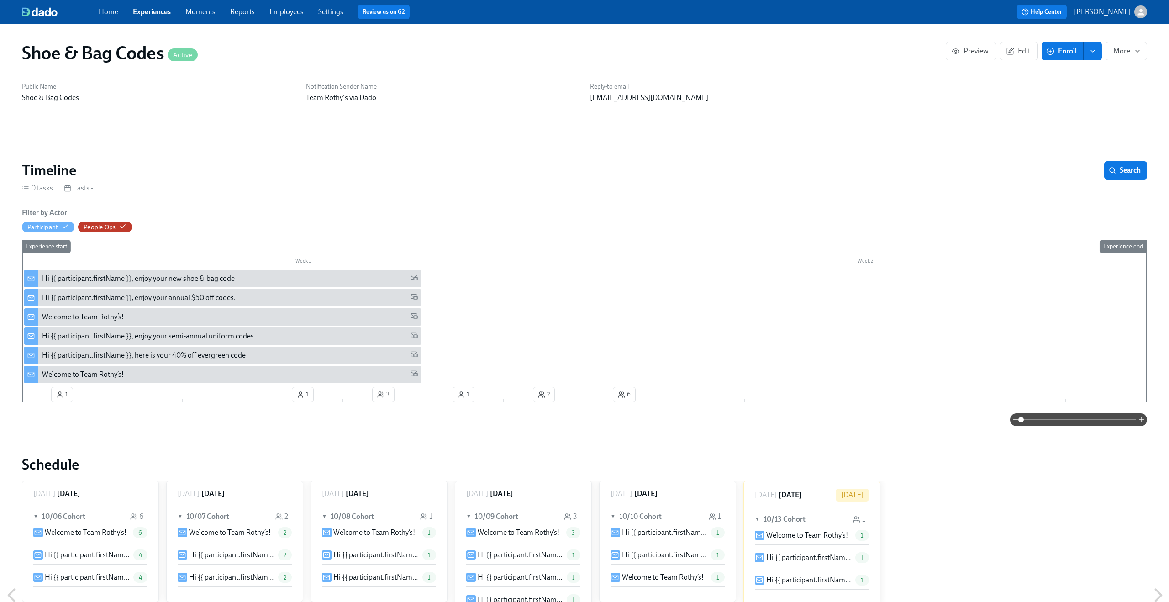
click at [161, 9] on link "Experiences" at bounding box center [152, 11] width 38 height 9
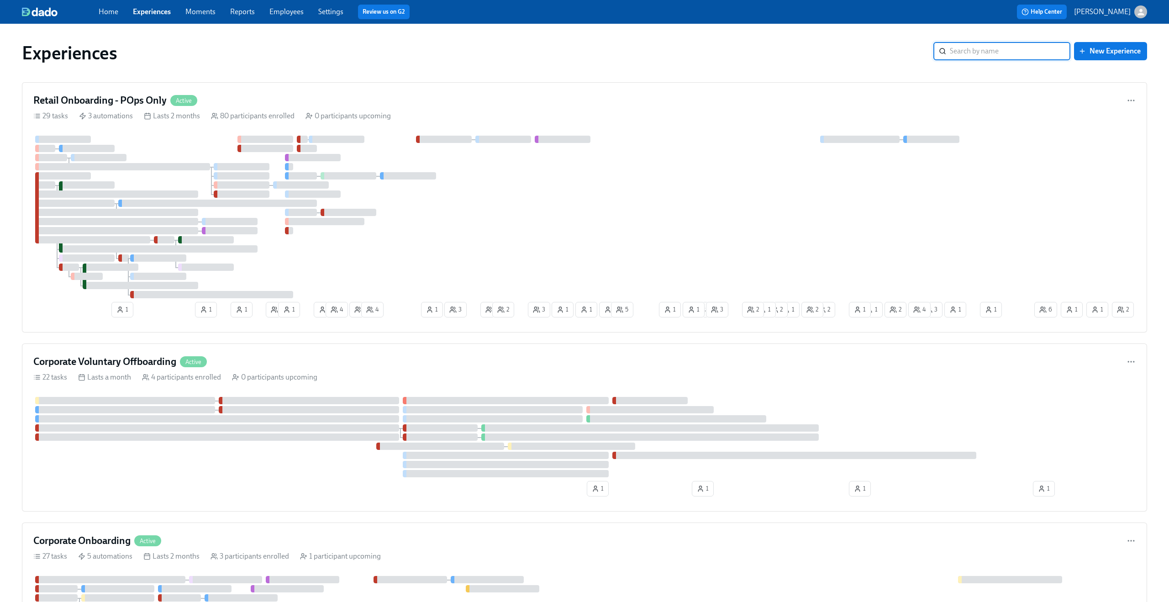
click at [158, 10] on link "Experiences" at bounding box center [152, 11] width 38 height 9
click at [143, 15] on link "Experiences" at bounding box center [152, 11] width 38 height 9
click at [117, 16] on span "Home" at bounding box center [109, 12] width 20 height 10
click at [293, 89] on div "Retail Onboarding - POps Only Active 29 tasks 3 automations Lasts 2 months 80 p…" at bounding box center [584, 207] width 1125 height 250
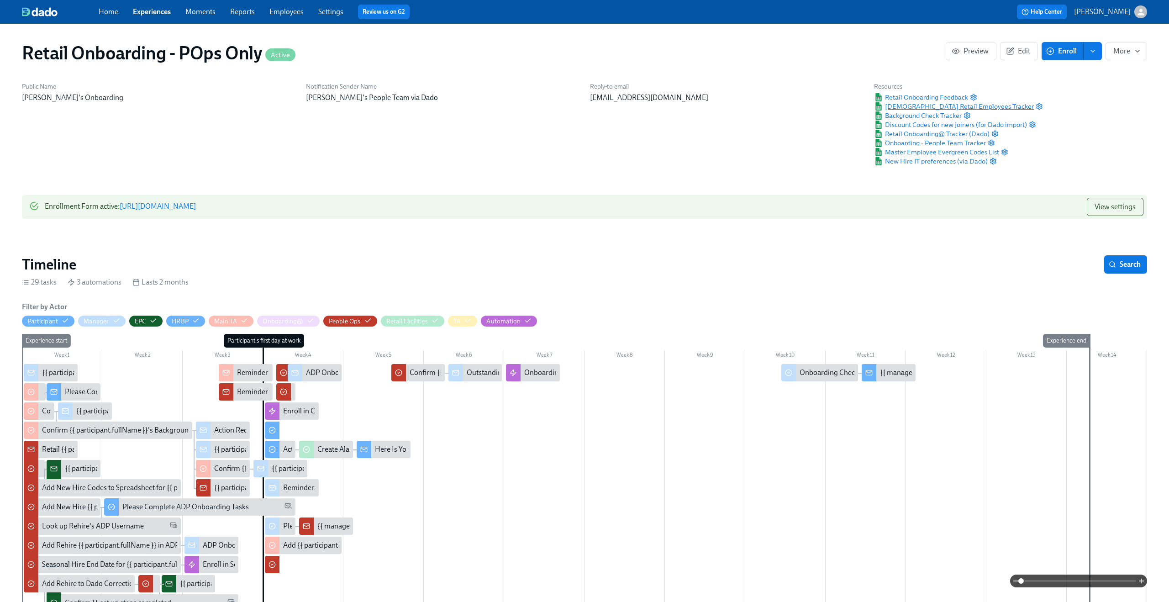
scroll to position [0, 11826]
click at [1008, 125] on span "Discount Codes for new joiners (for Dado import)" at bounding box center [950, 124] width 153 height 9
click at [1035, 125] on icon "button" at bounding box center [1031, 124] width 5 height 6
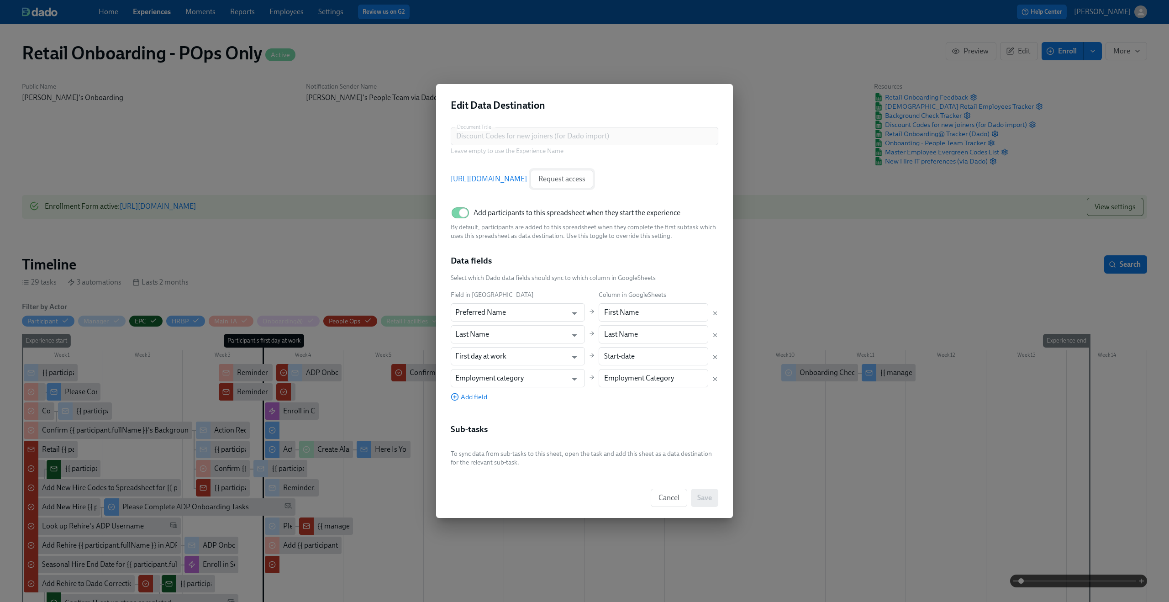
click at [585, 175] on span "Request access" at bounding box center [561, 178] width 47 height 9
click at [527, 178] on link "[URL][DOMAIN_NAME]" at bounding box center [489, 179] width 76 height 10
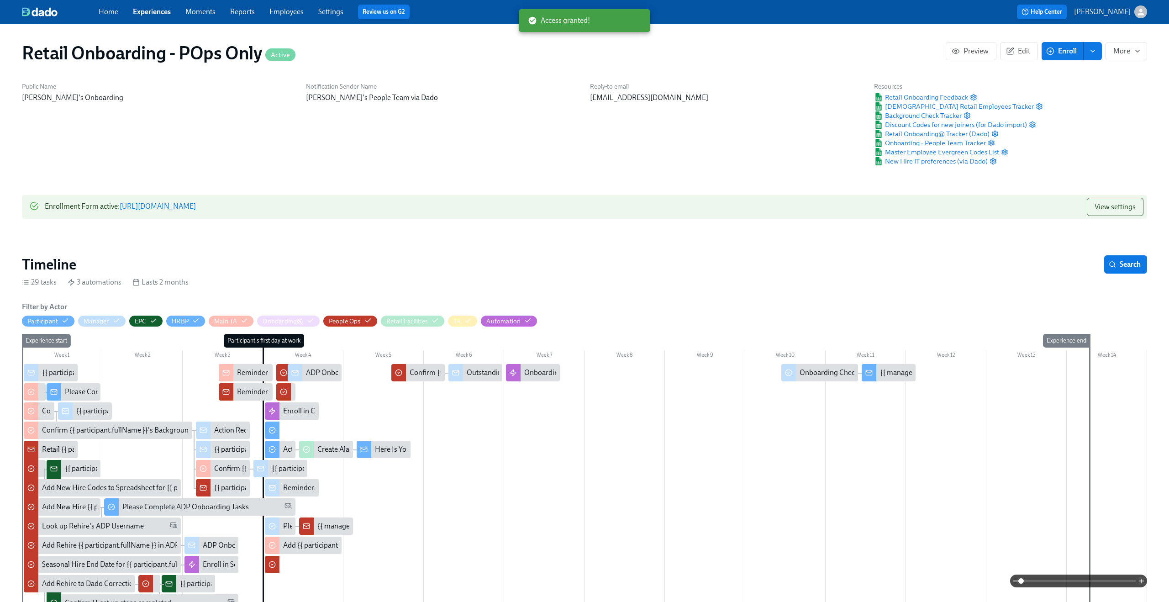
click at [327, 12] on link "Settings" at bounding box center [330, 11] width 25 height 9
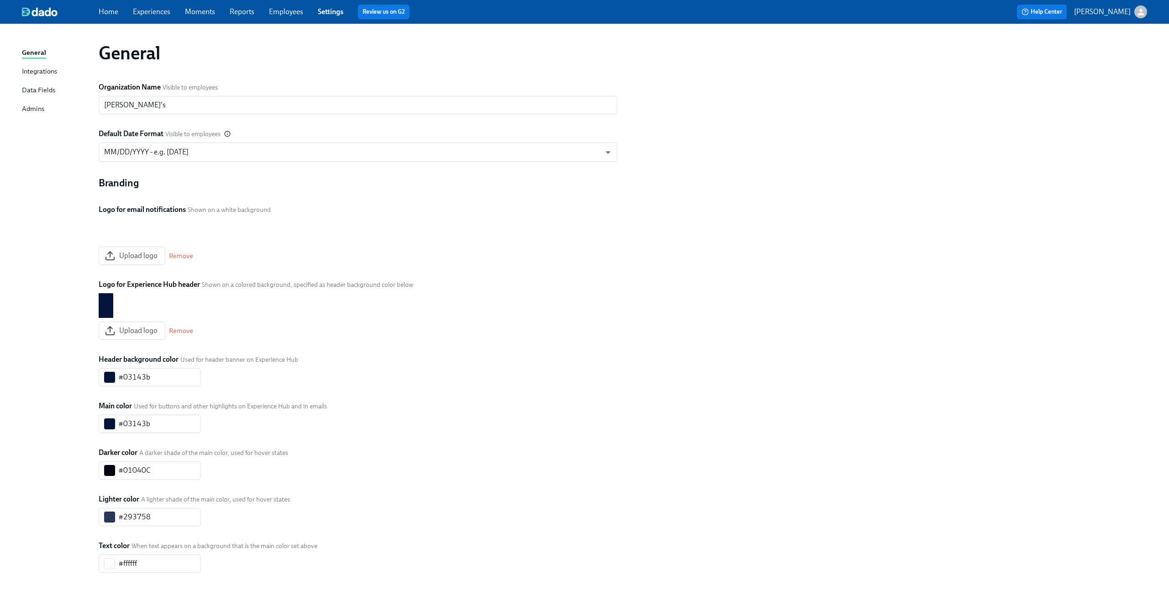
click at [298, 16] on span "Employees" at bounding box center [286, 12] width 34 height 10
click at [300, 15] on link "Employees" at bounding box center [286, 11] width 34 height 9
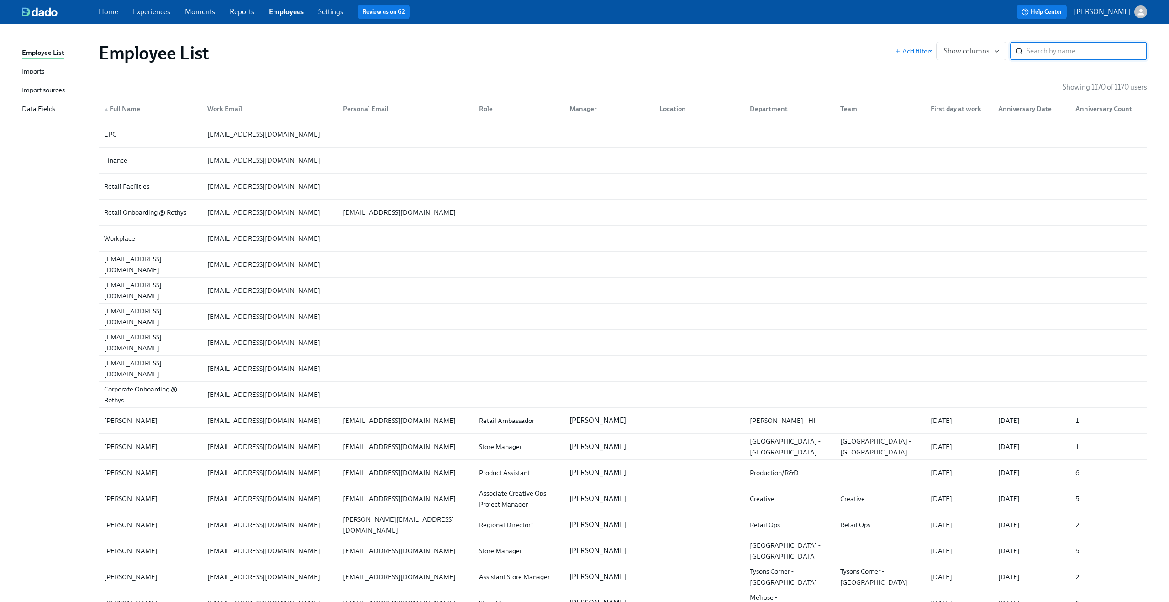
click at [42, 88] on div "Import sources" at bounding box center [43, 90] width 43 height 11
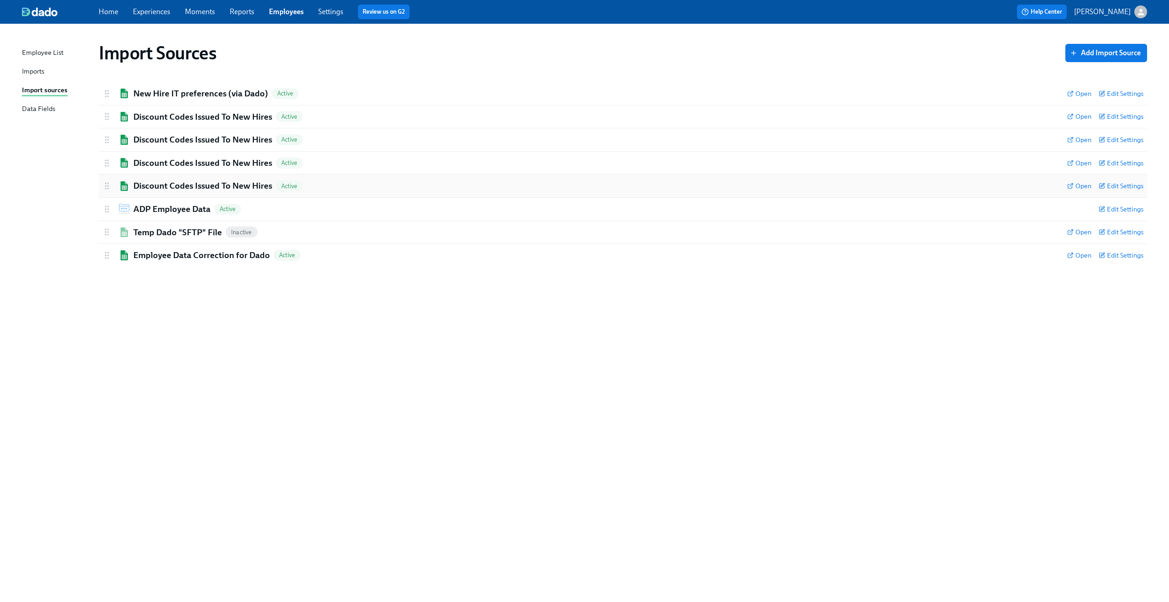
click at [1079, 191] on div "Open Edit Settings" at bounding box center [1105, 186] width 76 height 12
click at [1079, 185] on span "Open" at bounding box center [1079, 185] width 24 height 9
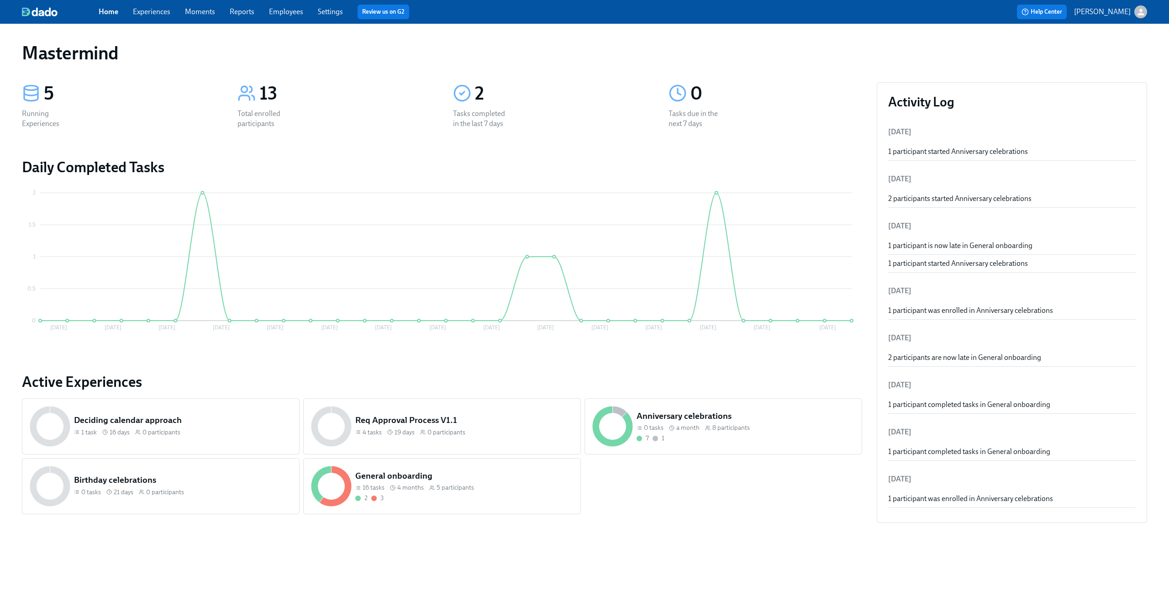
click at [152, 16] on span "Experiences" at bounding box center [151, 12] width 37 height 10
click at [151, 13] on link "Experiences" at bounding box center [151, 11] width 37 height 9
